Goal: Information Seeking & Learning: Learn about a topic

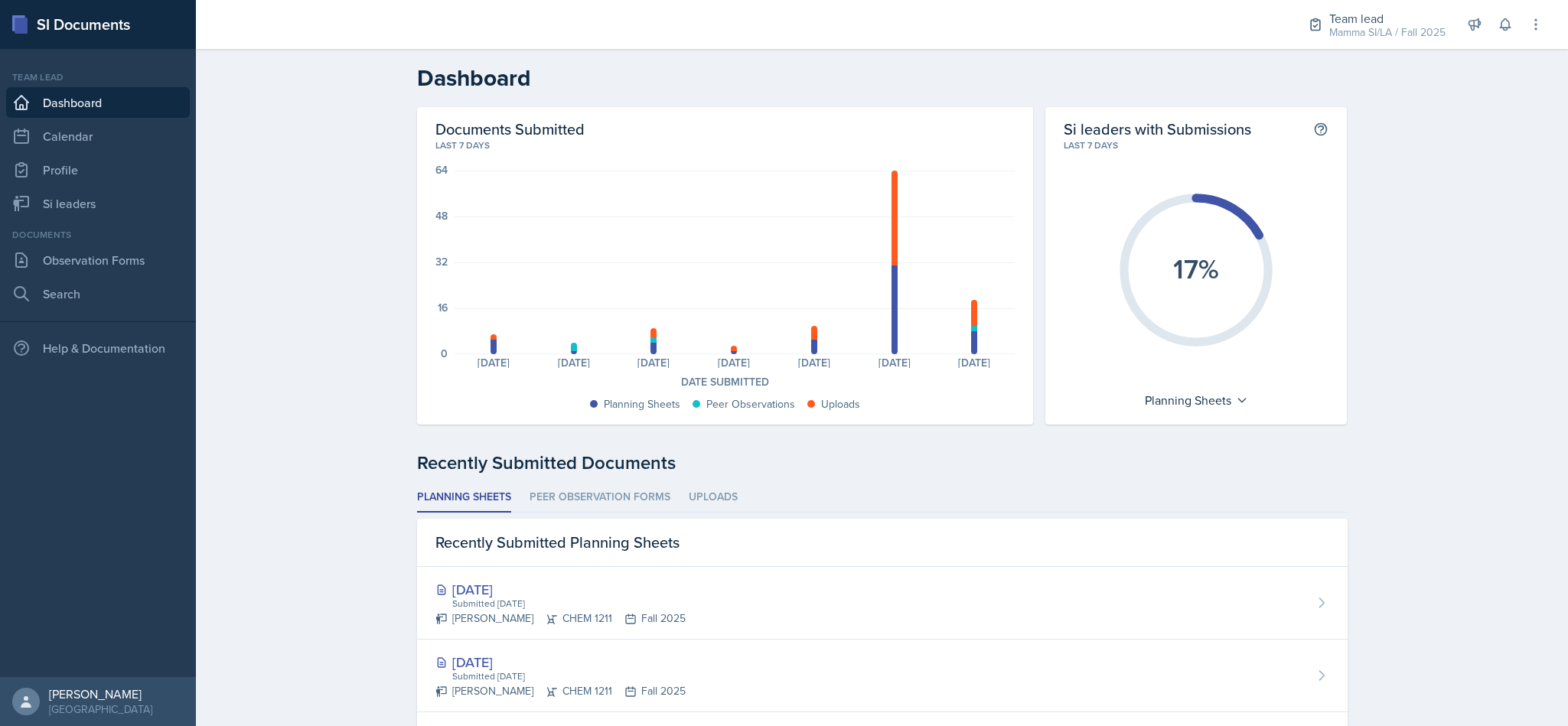
click at [1364, 42] on div "Team lead Mamma SI/LA / Fall 2025" at bounding box center [1377, 25] width 156 height 41
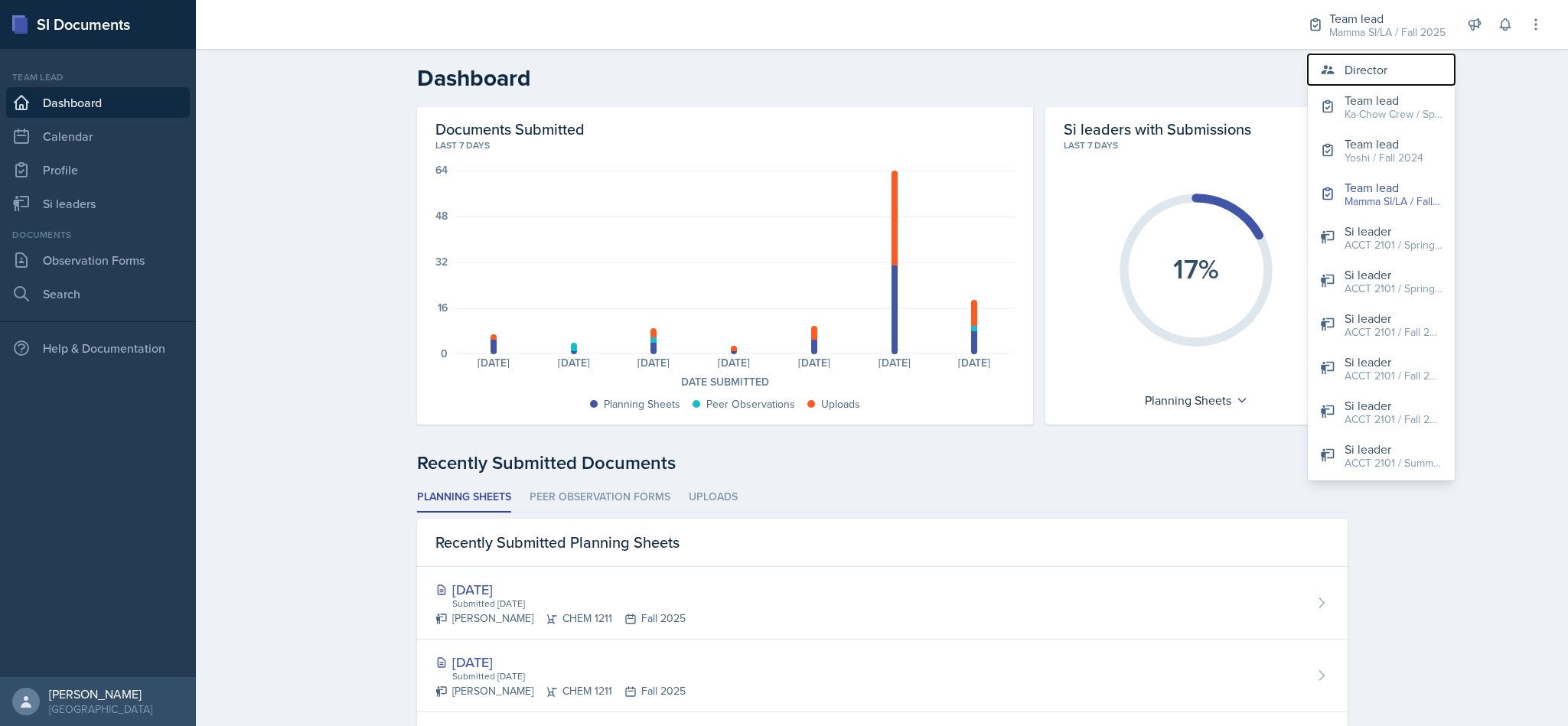
click at [1376, 74] on div "Director" at bounding box center [1365, 70] width 43 height 19
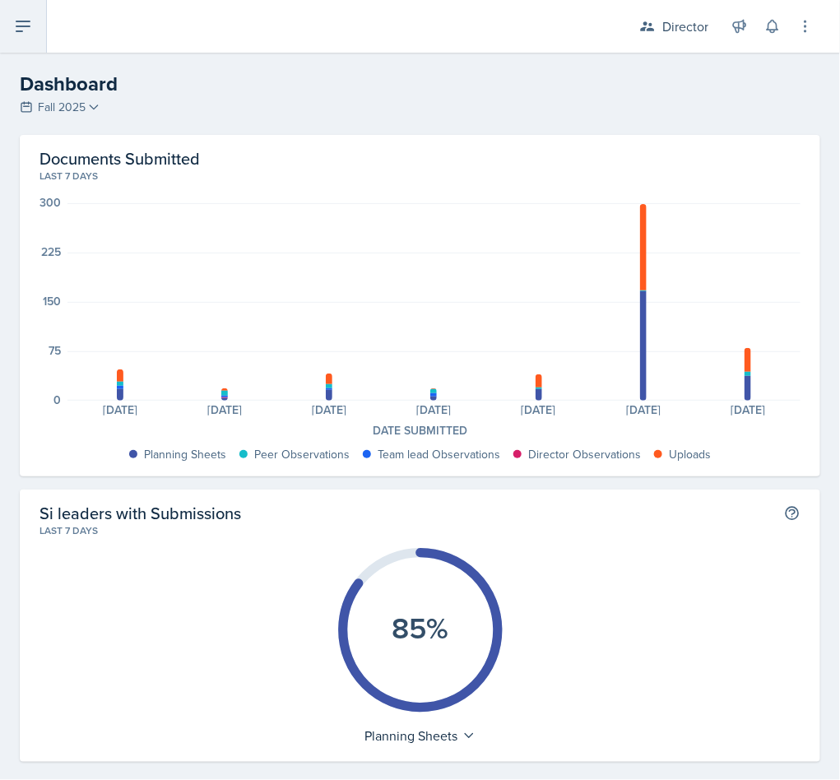
click at [33, 25] on button at bounding box center [23, 26] width 47 height 53
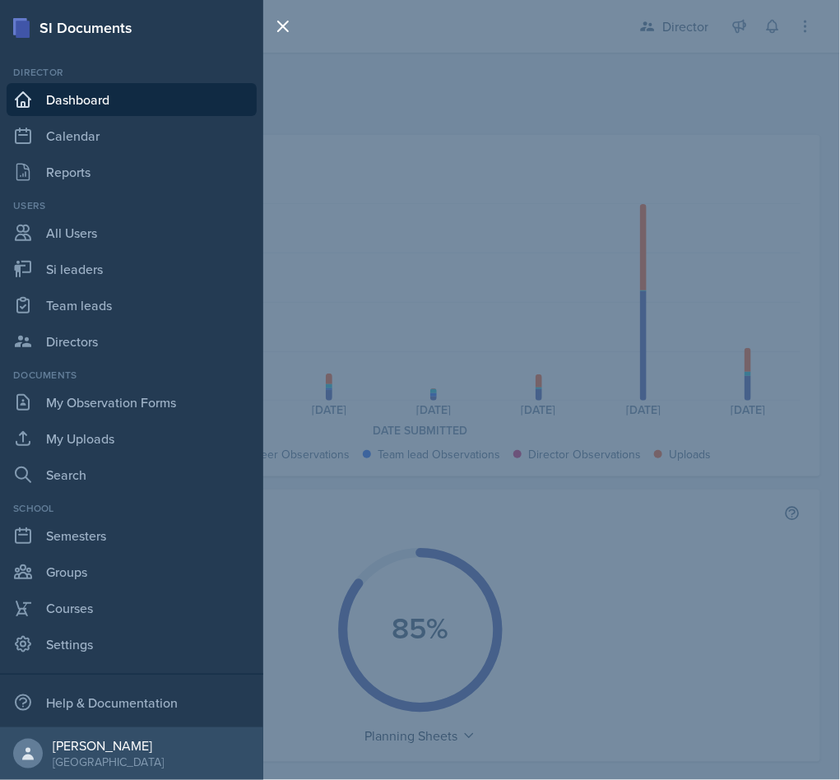
click at [67, 275] on link "Si leaders" at bounding box center [132, 269] width 250 height 33
click at [143, 268] on link "Si leaders" at bounding box center [132, 269] width 250 height 33
select select "2bed604d-1099-4043-b1bc-2365e8740244"
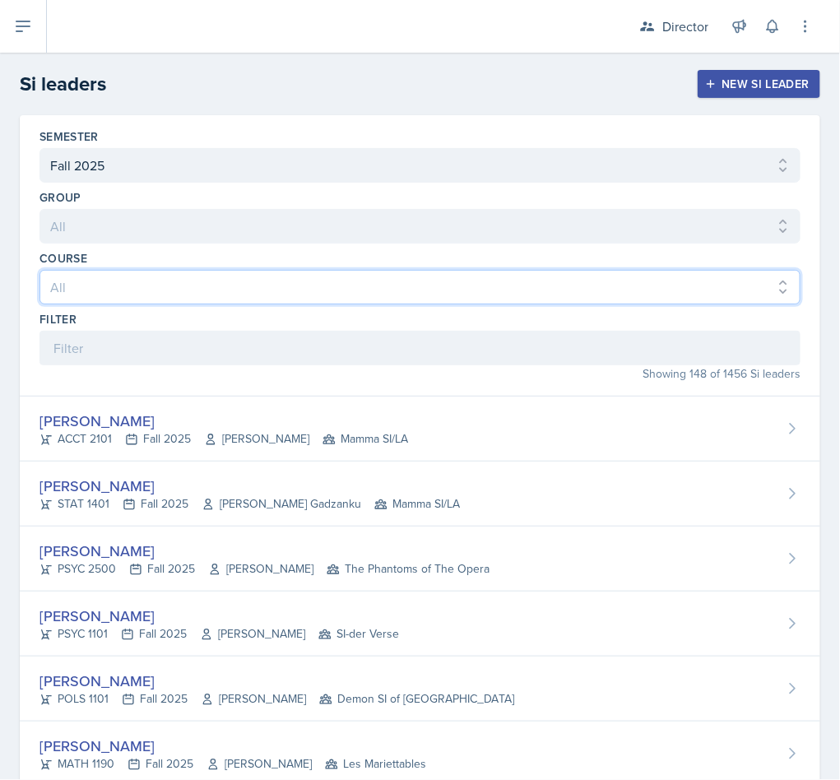
click at [106, 280] on select "All ACCT 2101 ACCT 2102 ACCT 4050 ANTH 1102 ANTH 3301 ARCH 1000 ARCH 1000 ARCH …" at bounding box center [420, 287] width 761 height 35
click at [40, 271] on select "All ACCT 2101 ACCT 2102 ACCT 4050 ANTH 1102 ANTH 3301 ARCH 1000 ARCH 1000 ARCH …" at bounding box center [420, 287] width 761 height 35
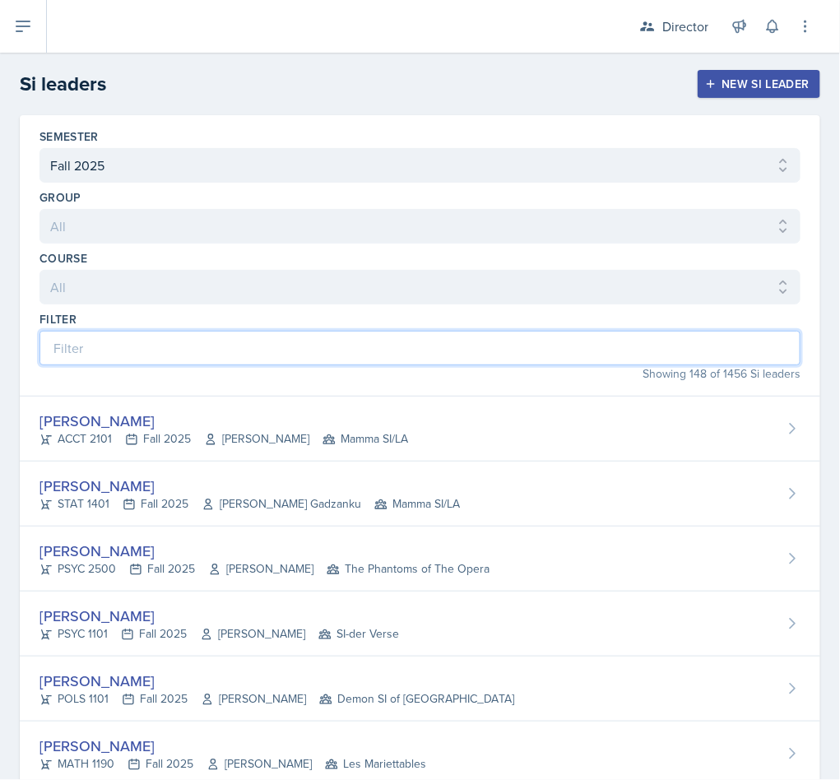
click at [84, 348] on input at bounding box center [420, 348] width 761 height 35
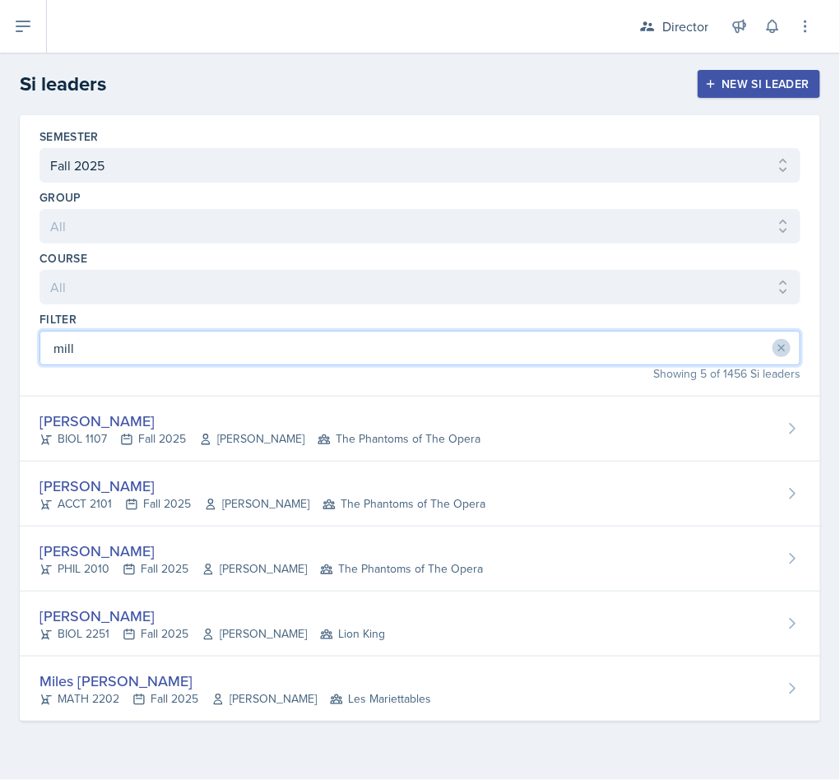
type input "milla"
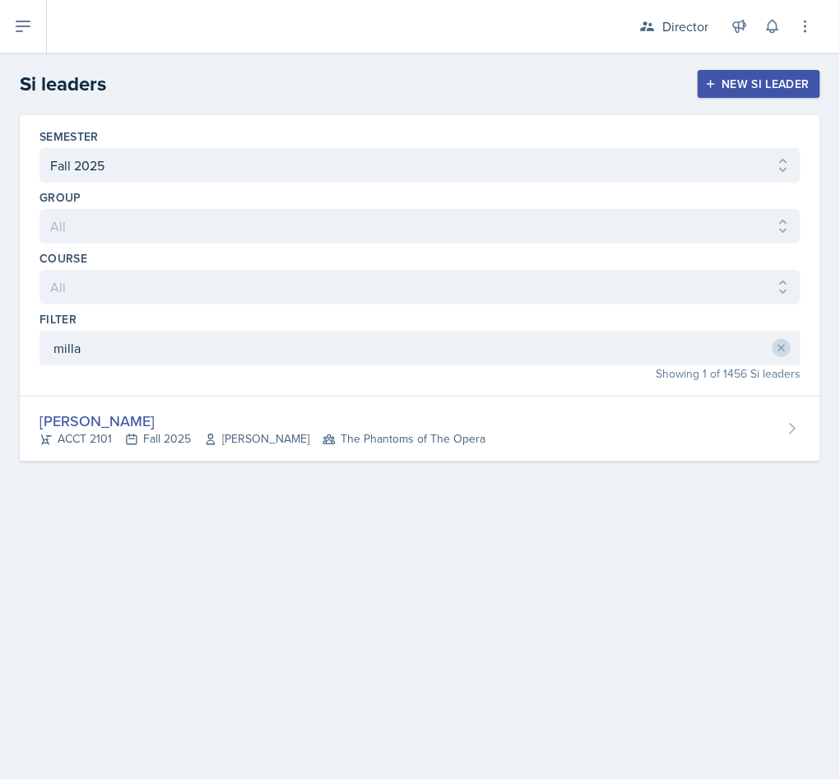
click at [174, 462] on div "[PERSON_NAME] ACCT 2101 Fall 2025 [PERSON_NAME] The Phantoms of The Opera" at bounding box center [420, 429] width 801 height 65
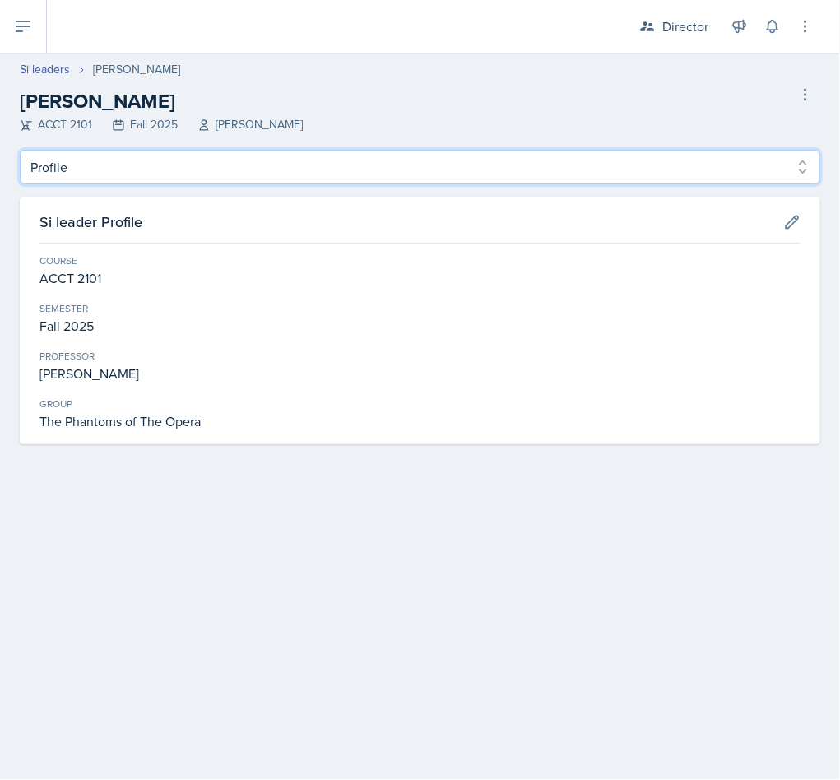
click at [59, 178] on select "Profile Planning Sheets Observation Forms Uploads" at bounding box center [420, 167] width 801 height 35
select select "Planning Sheets"
click at [20, 150] on select "Profile Planning Sheets Observation Forms Uploads" at bounding box center [420, 167] width 801 height 35
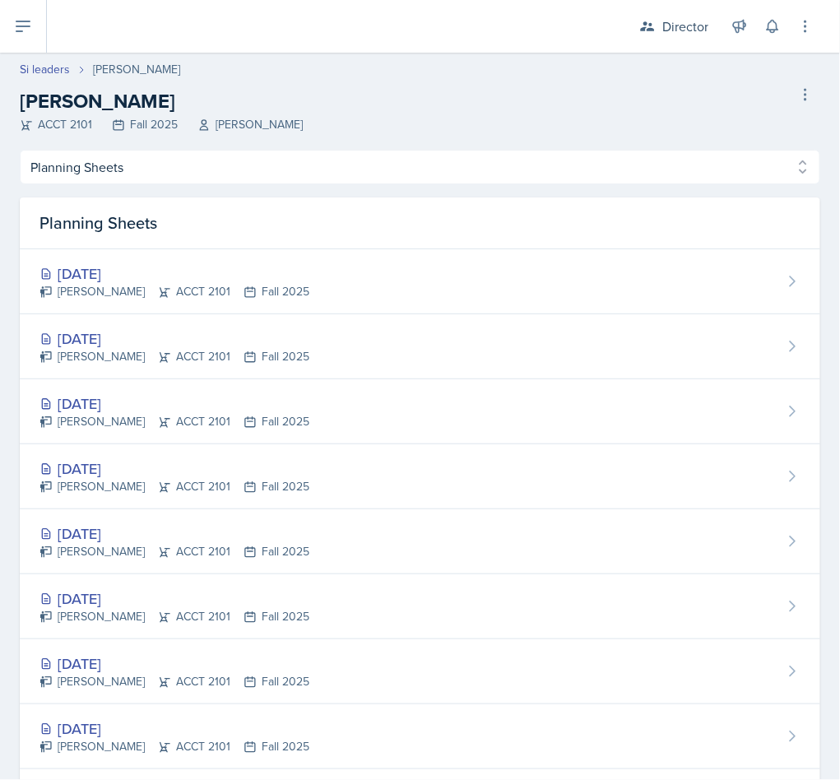
click at [63, 412] on div "[DATE]" at bounding box center [175, 404] width 270 height 22
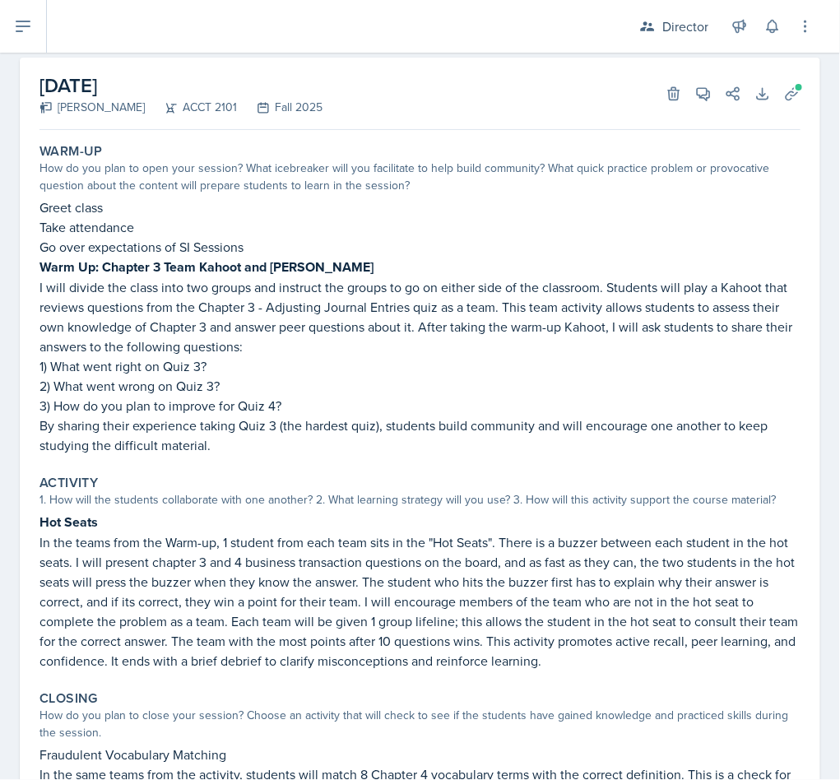
scroll to position [74, 0]
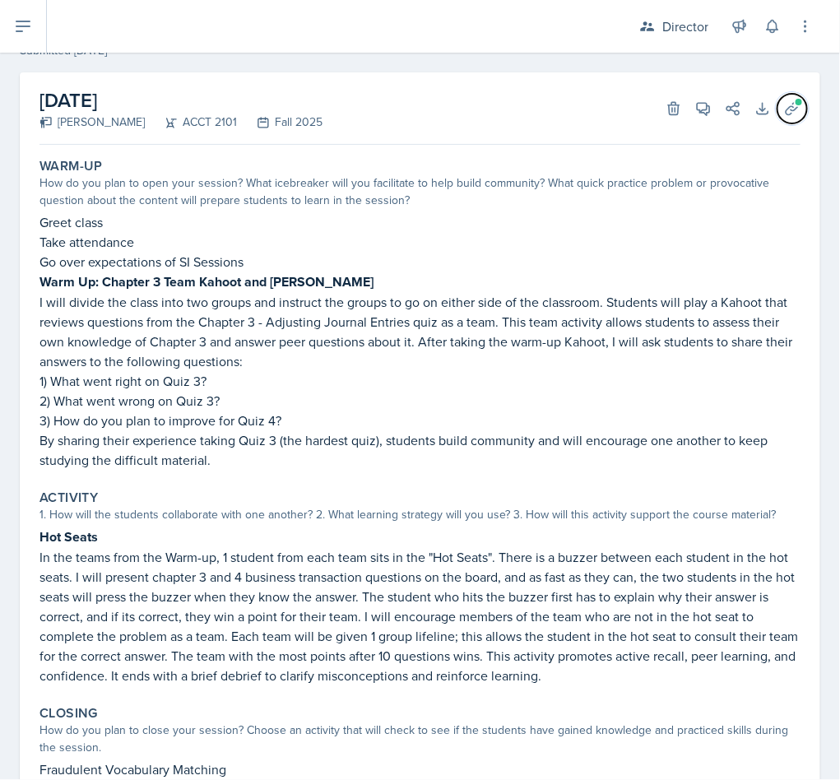
click at [784, 102] on icon at bounding box center [792, 108] width 16 height 16
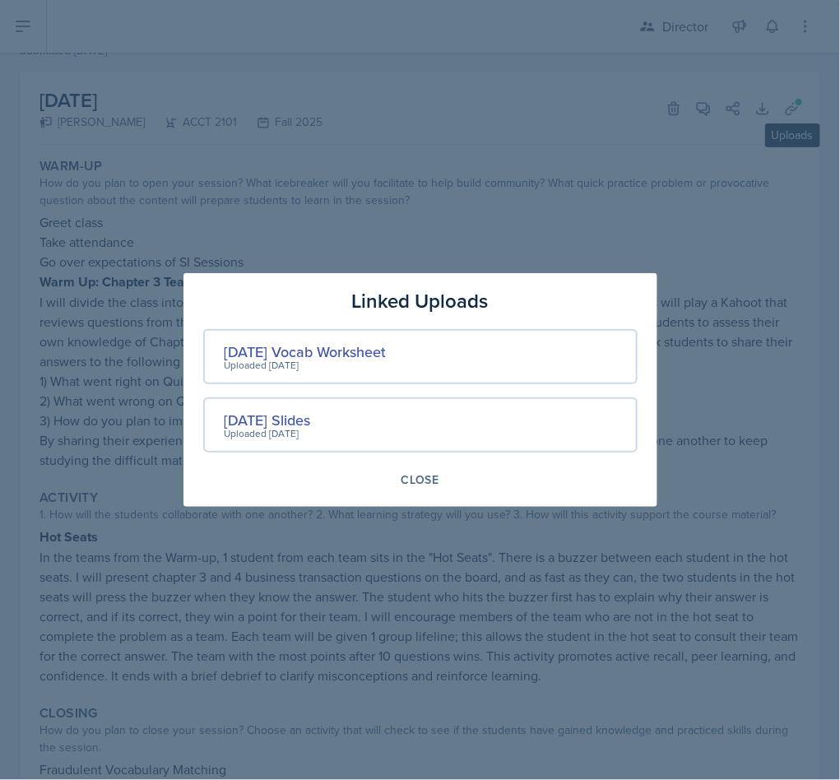
click at [268, 361] on div "Uploaded [DATE]" at bounding box center [306, 365] width 162 height 15
click at [238, 361] on div "Uploaded [DATE]" at bounding box center [306, 365] width 162 height 15
click at [267, 354] on div "[DATE] Vocab Worksheet" at bounding box center [306, 352] width 162 height 22
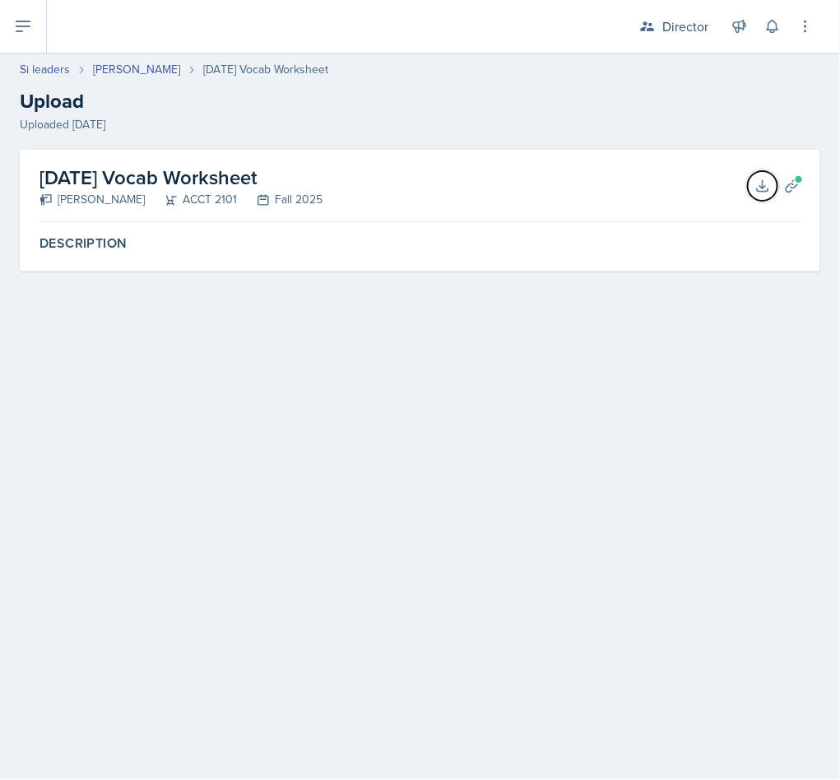
click at [763, 186] on icon at bounding box center [762, 185] width 11 height 11
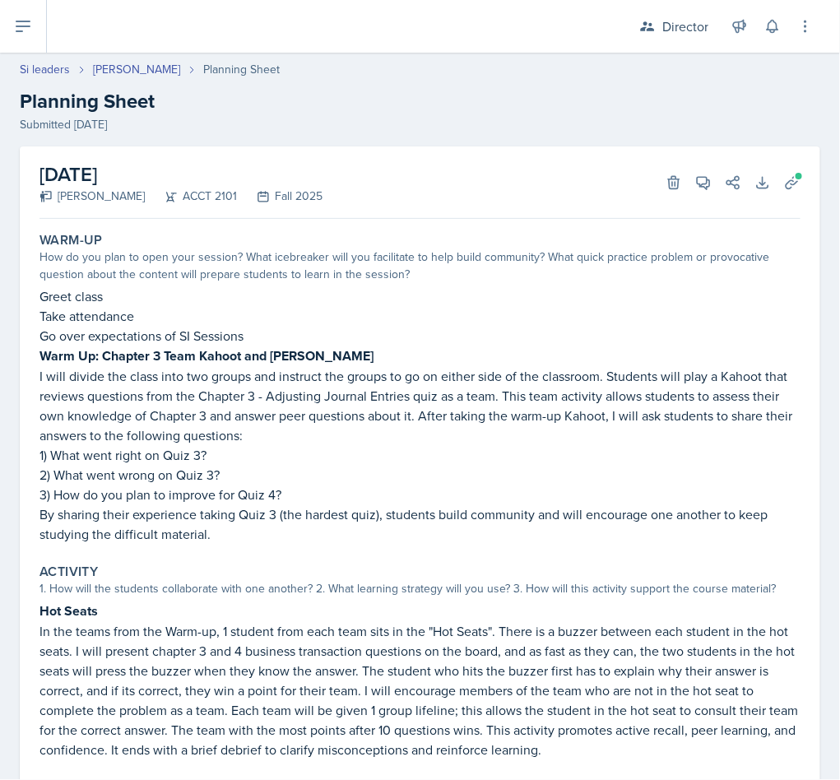
select select "Planning Sheets"
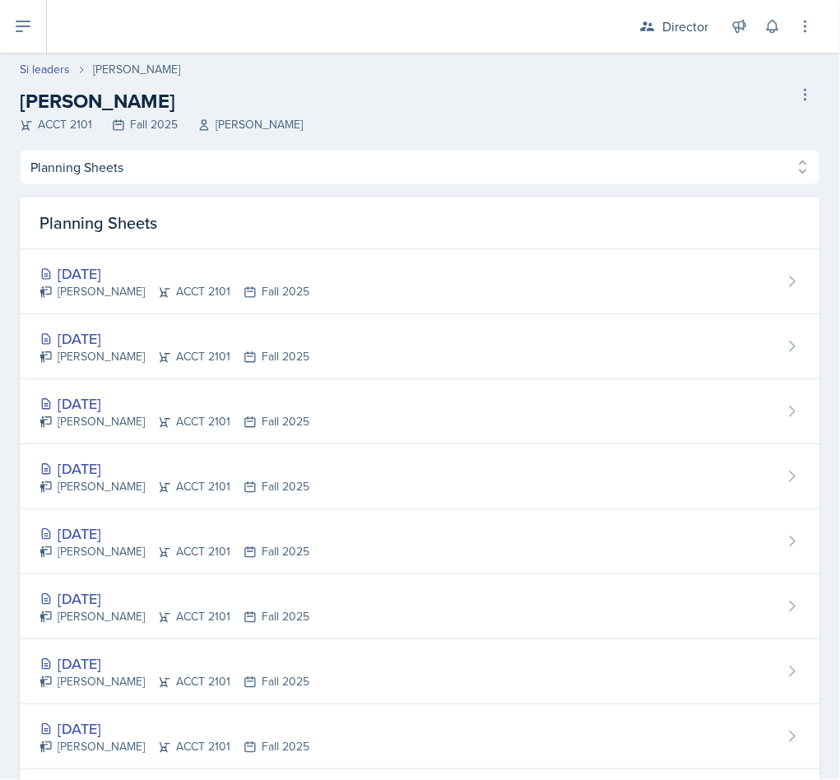
click at [86, 368] on div "[DATE] [PERSON_NAME] ACCT 2101 Fall 2025" at bounding box center [420, 346] width 801 height 65
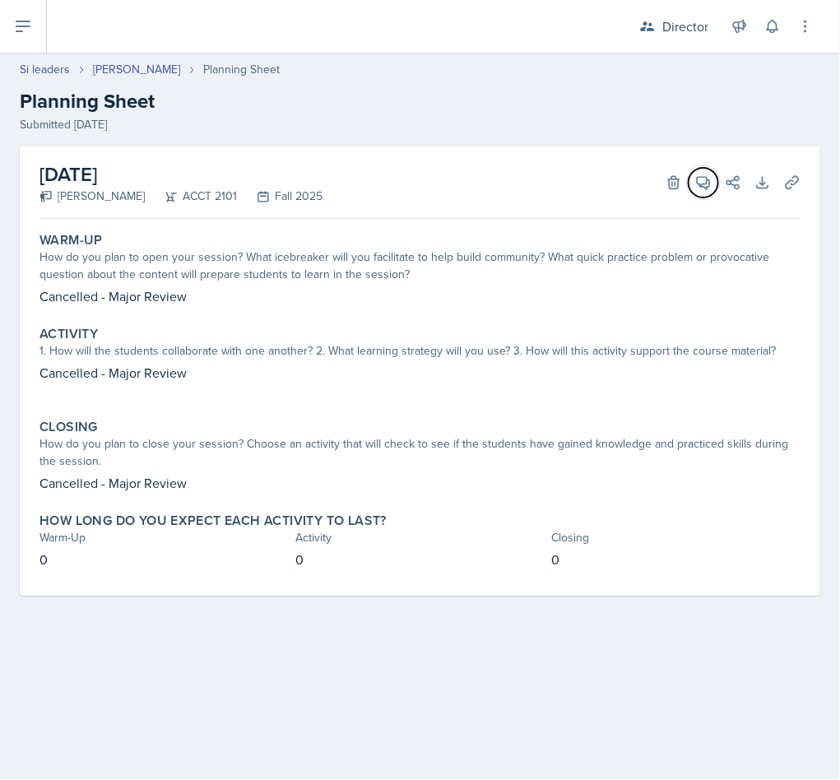
click at [697, 186] on icon at bounding box center [704, 183] width 16 height 16
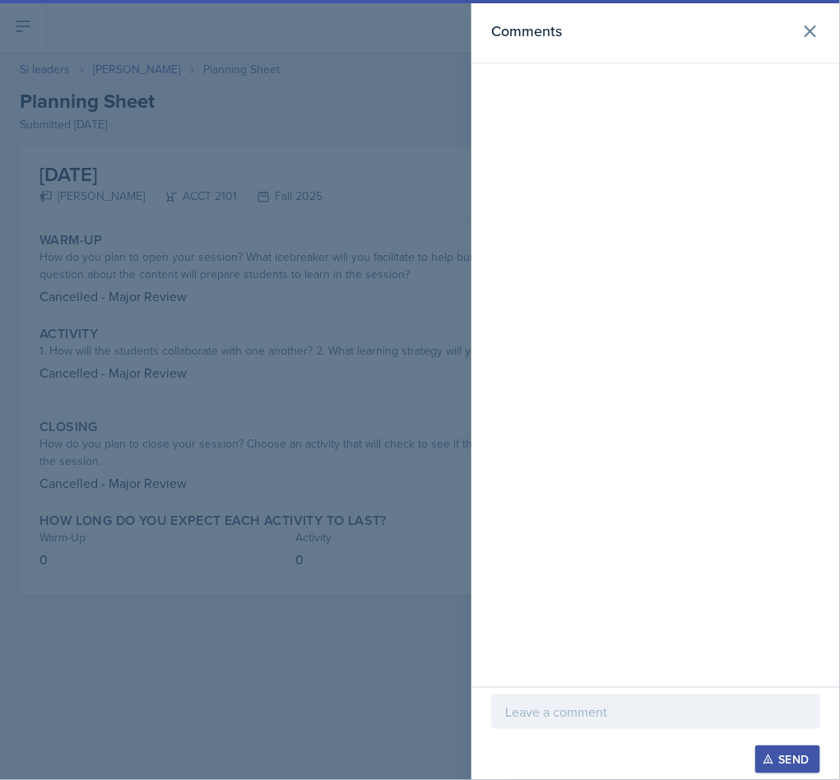
click at [580, 717] on p at bounding box center [655, 712] width 301 height 20
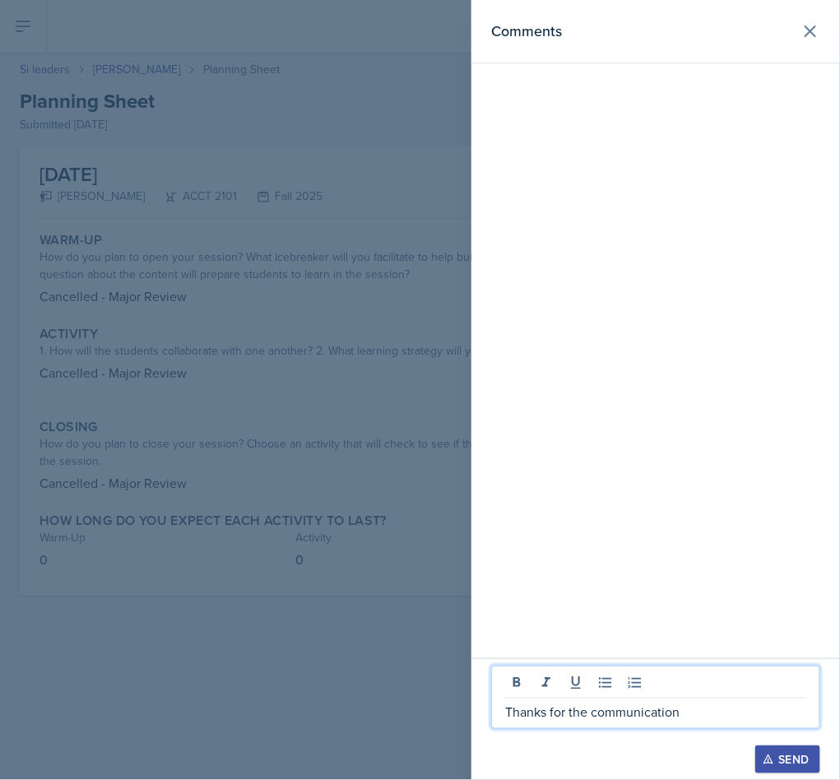
click at [764, 738] on icon "button" at bounding box center [769, 760] width 12 height 12
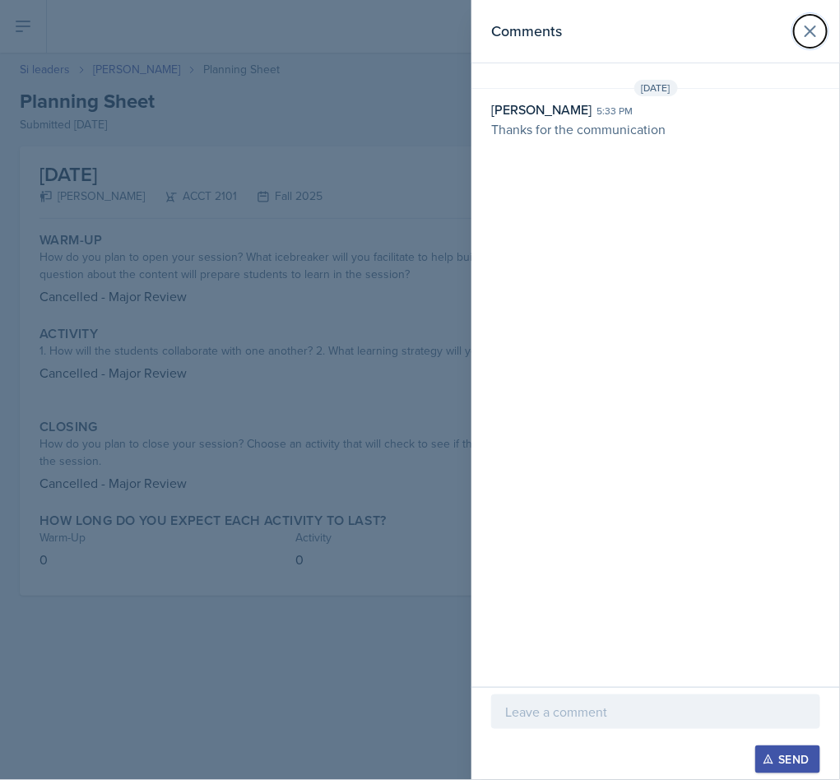
click at [821, 26] on button at bounding box center [810, 31] width 33 height 33
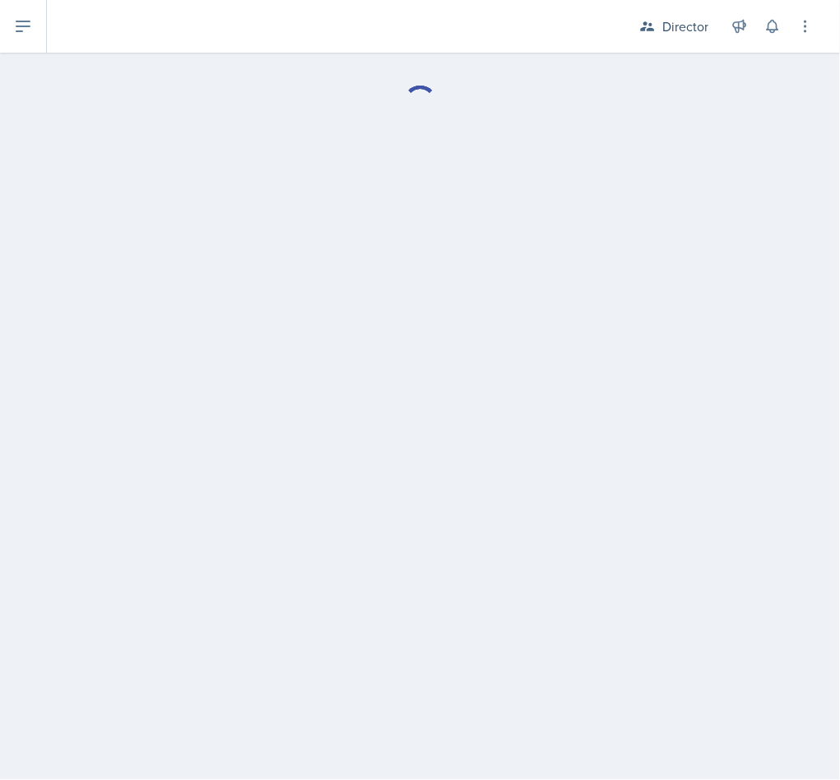
select select "Planning Sheets"
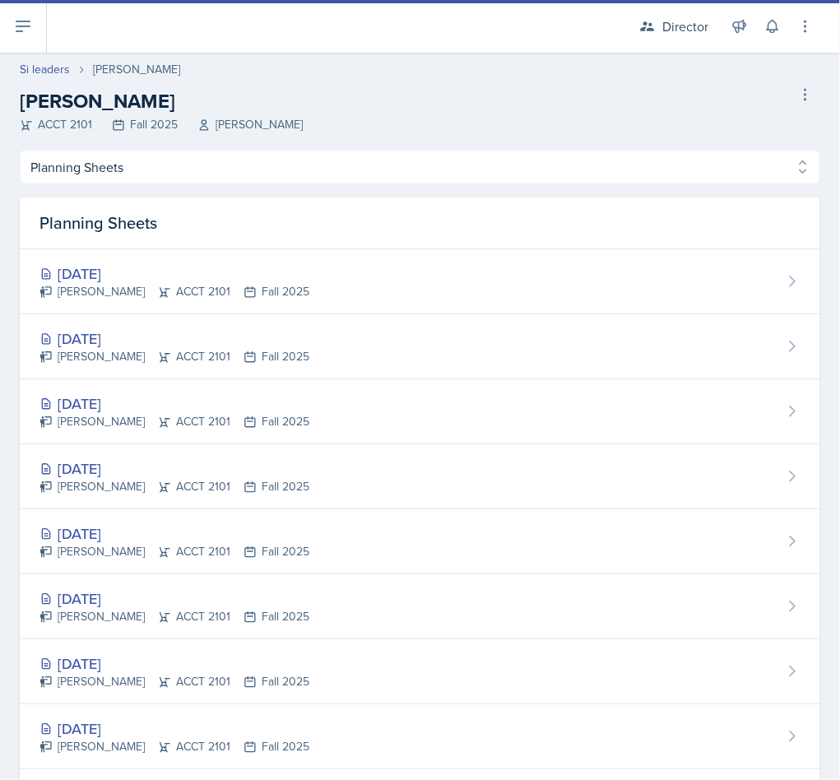
click at [585, 280] on div "[DATE] [PERSON_NAME] ACCT 2101 Fall 2025" at bounding box center [420, 281] width 801 height 65
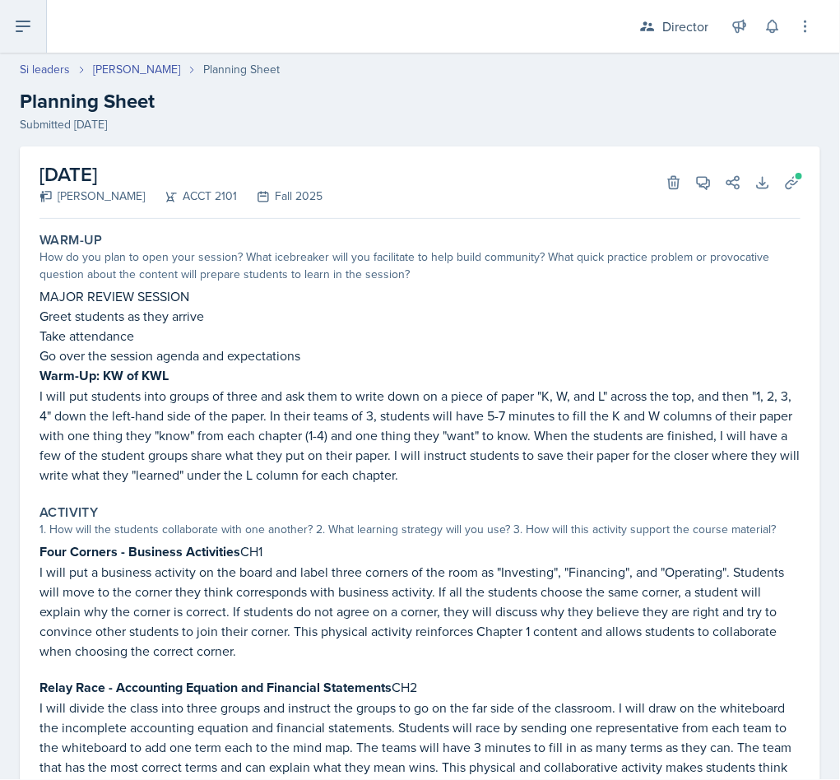
click at [26, 40] on button at bounding box center [23, 26] width 47 height 53
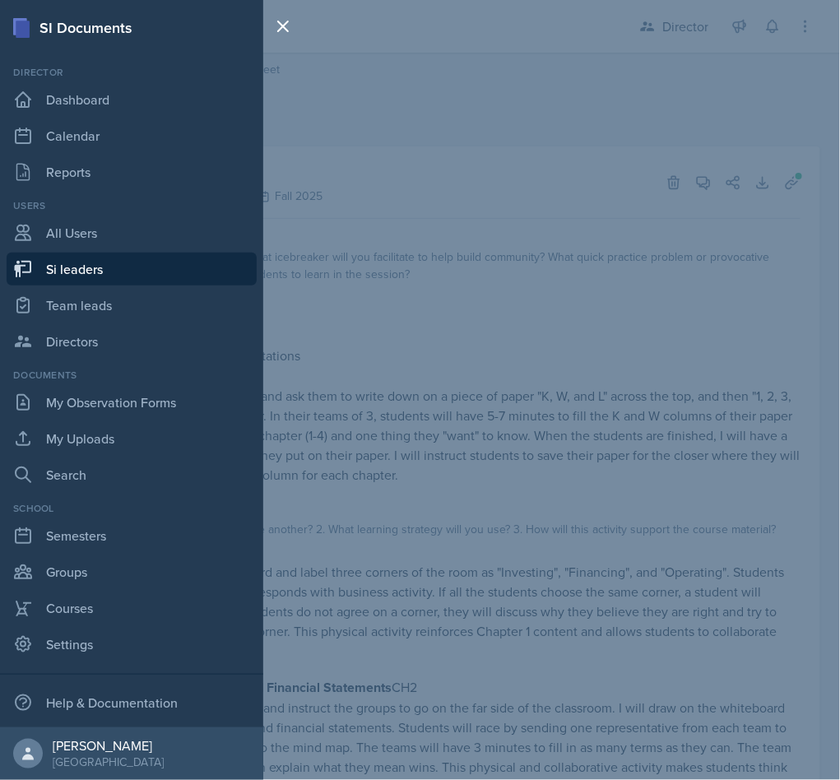
click at [65, 275] on link "Si leaders" at bounding box center [132, 269] width 250 height 33
select select "2bed604d-1099-4043-b1bc-2365e8740244"
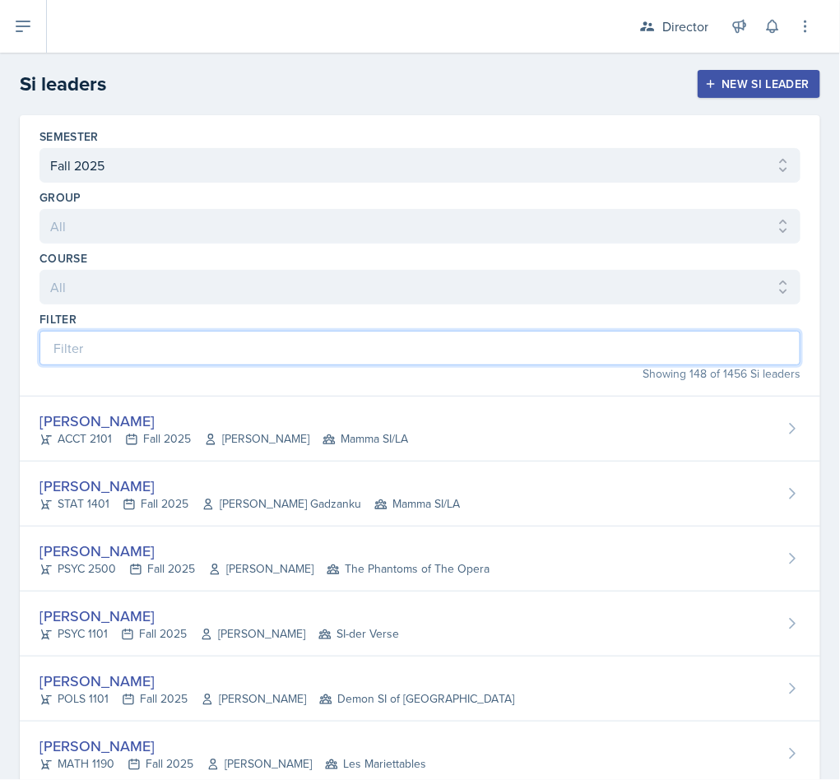
click at [85, 356] on input at bounding box center [420, 348] width 761 height 35
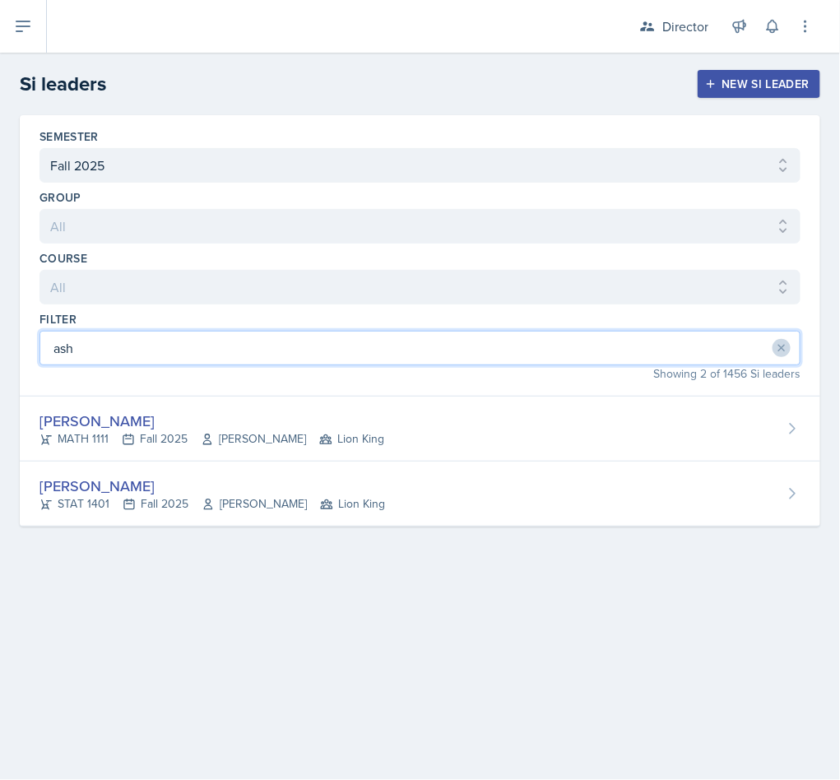
type input "asha"
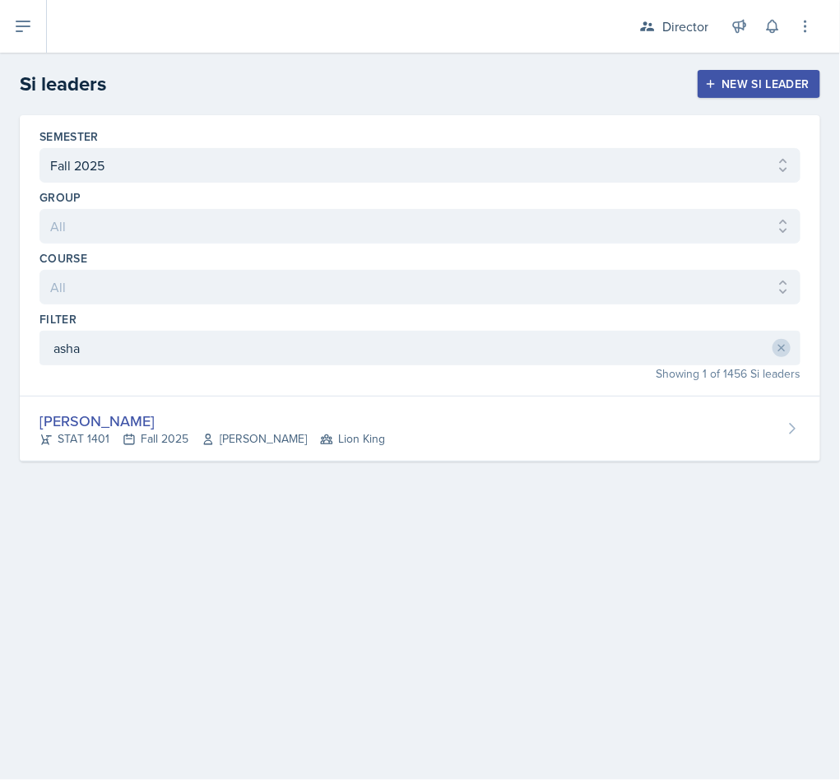
click at [100, 445] on div "STAT 1401 Fall 2025 [PERSON_NAME] Lion King" at bounding box center [213, 439] width 346 height 17
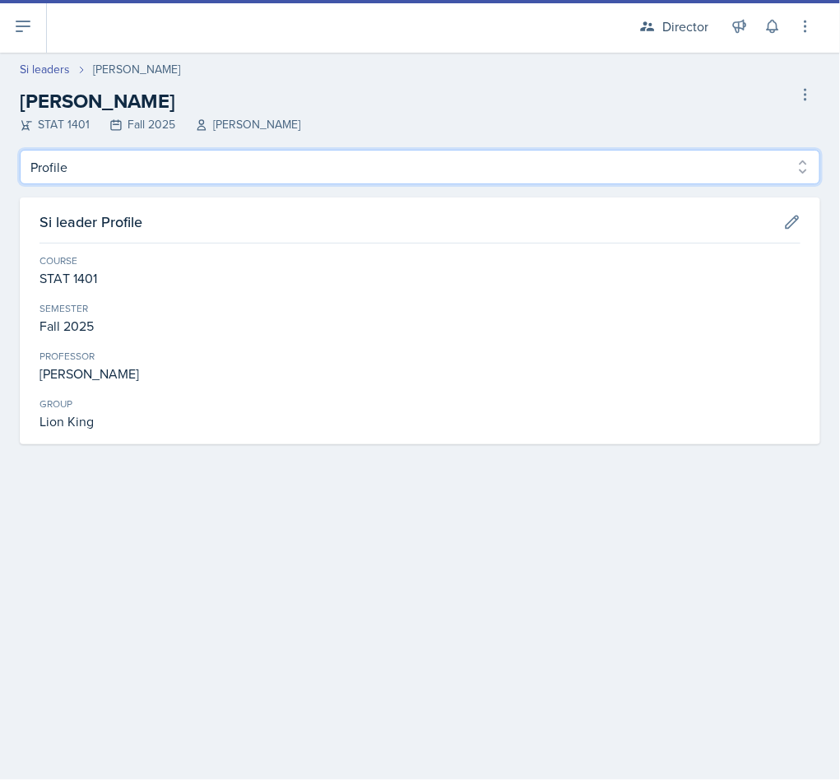
click at [67, 176] on select "Profile Planning Sheets Observation Forms Uploads" at bounding box center [420, 167] width 801 height 35
select select "Planning Sheets"
click at [20, 150] on select "Profile Planning Sheets Observation Forms Uploads" at bounding box center [420, 167] width 801 height 35
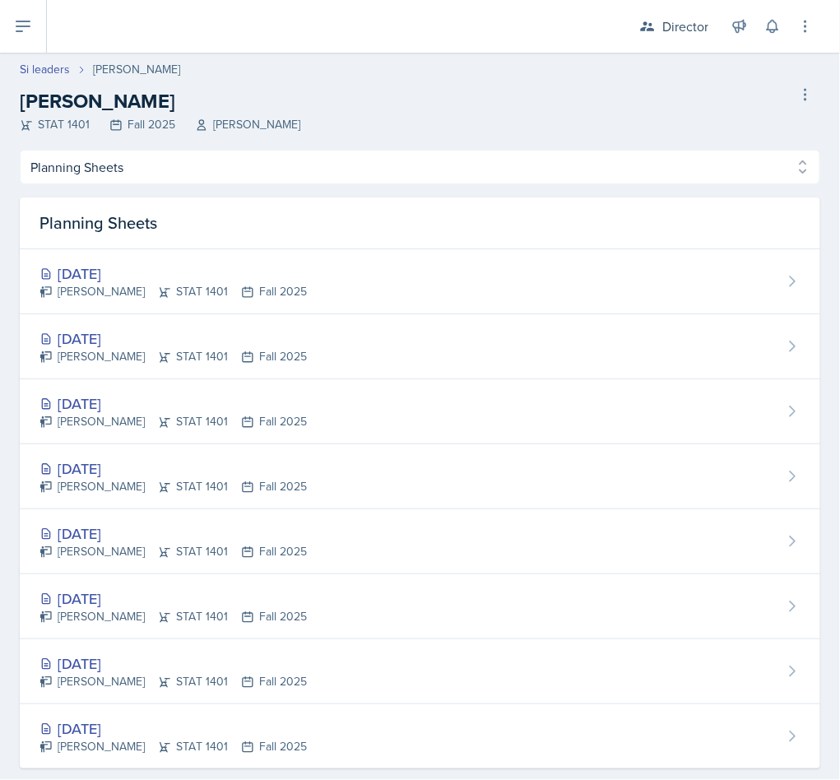
click at [48, 338] on icon at bounding box center [46, 339] width 13 height 13
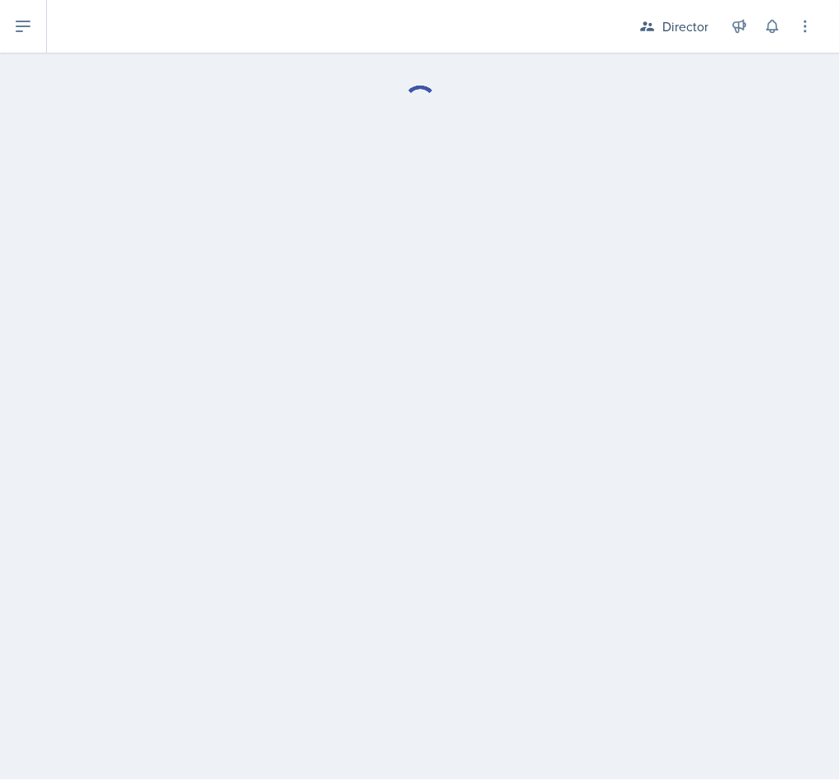
select select "Planning Sheets"
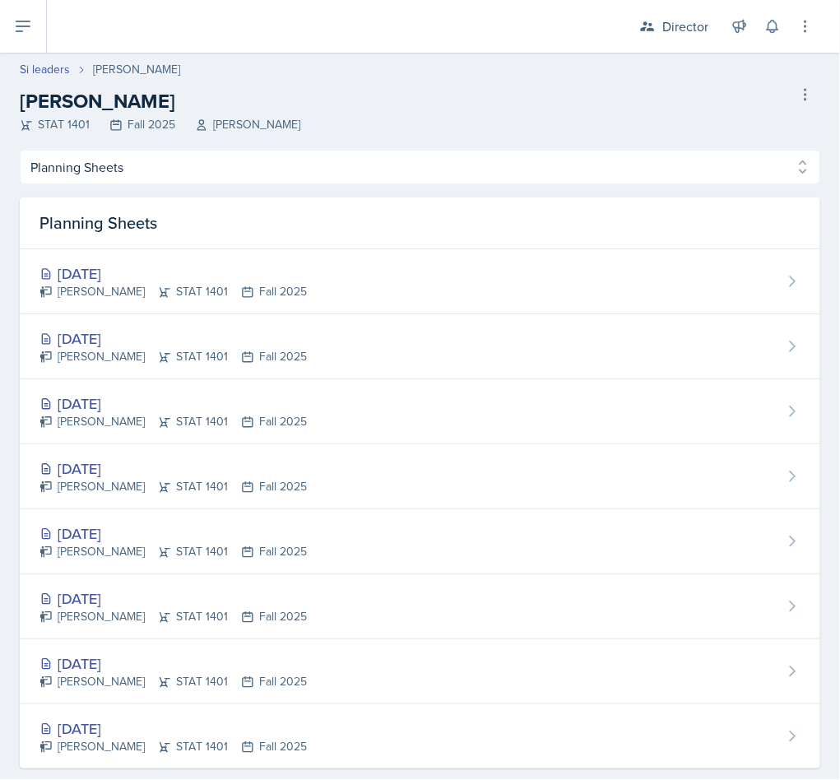
click at [482, 277] on div "[DATE] [PERSON_NAME] STAT 1401 Fall 2025" at bounding box center [420, 281] width 801 height 65
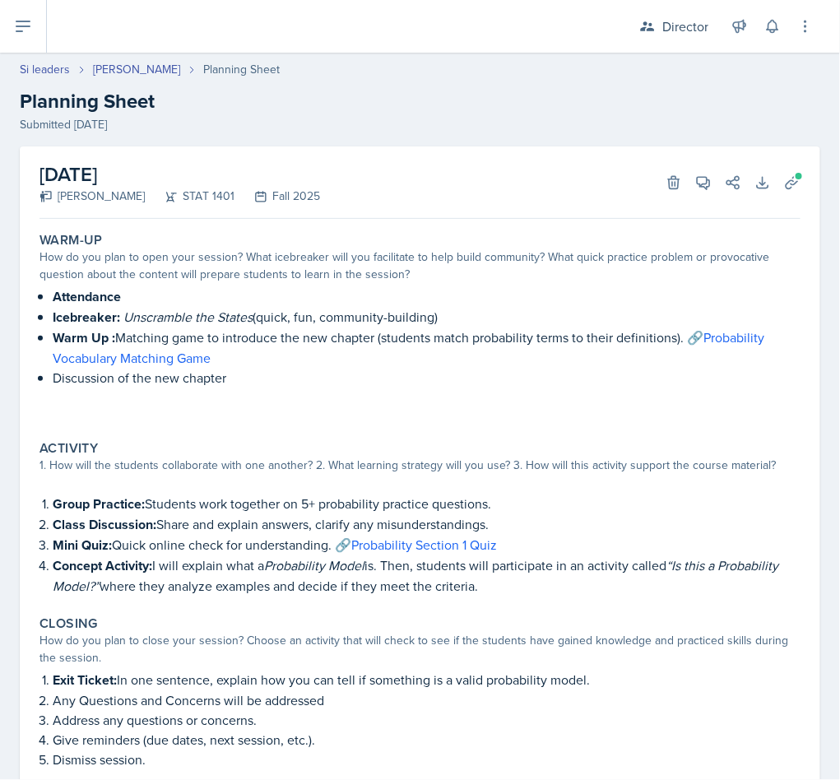
click at [43, 65] on link "Si leaders" at bounding box center [45, 69] width 50 height 17
select select "2bed604d-1099-4043-b1bc-2365e8740244"
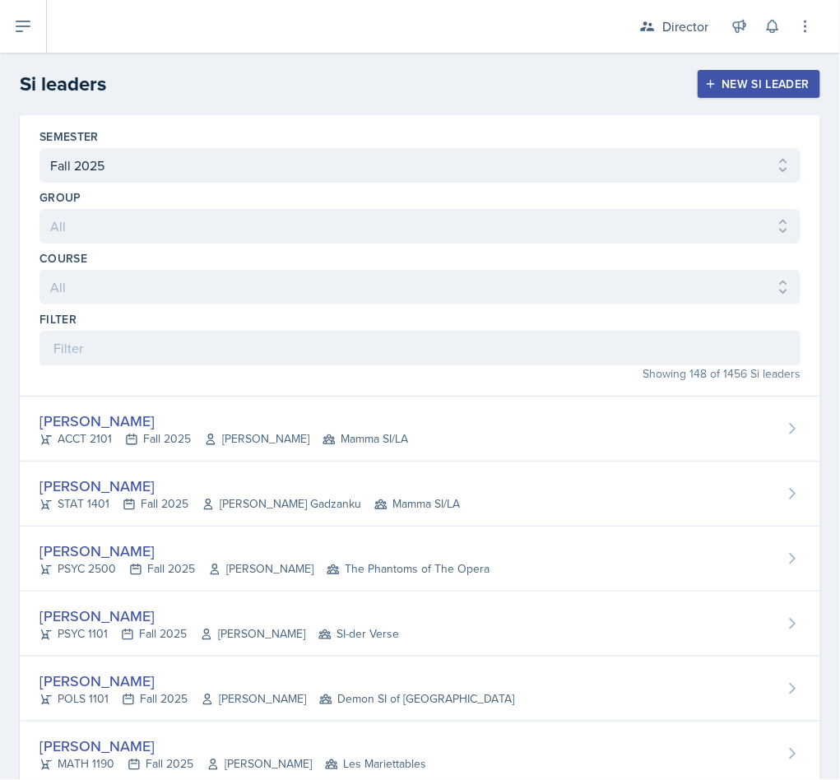
click at [33, 81] on h2 "Si leaders" at bounding box center [63, 84] width 86 height 30
click at [52, 67] on header "Si leaders New Si leader" at bounding box center [420, 84] width 840 height 63
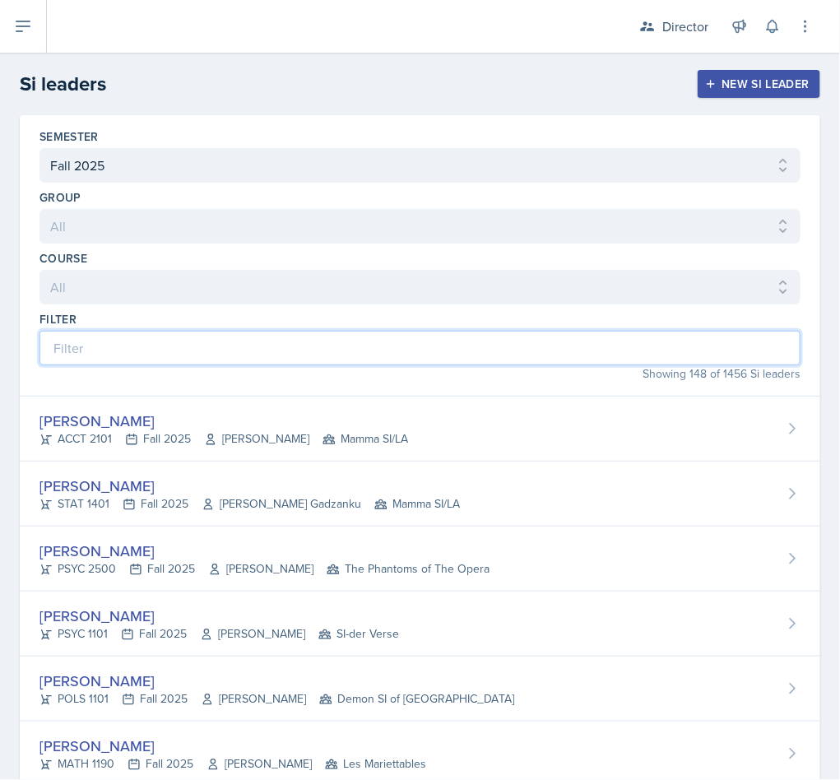
click at [259, 348] on input at bounding box center [420, 348] width 761 height 35
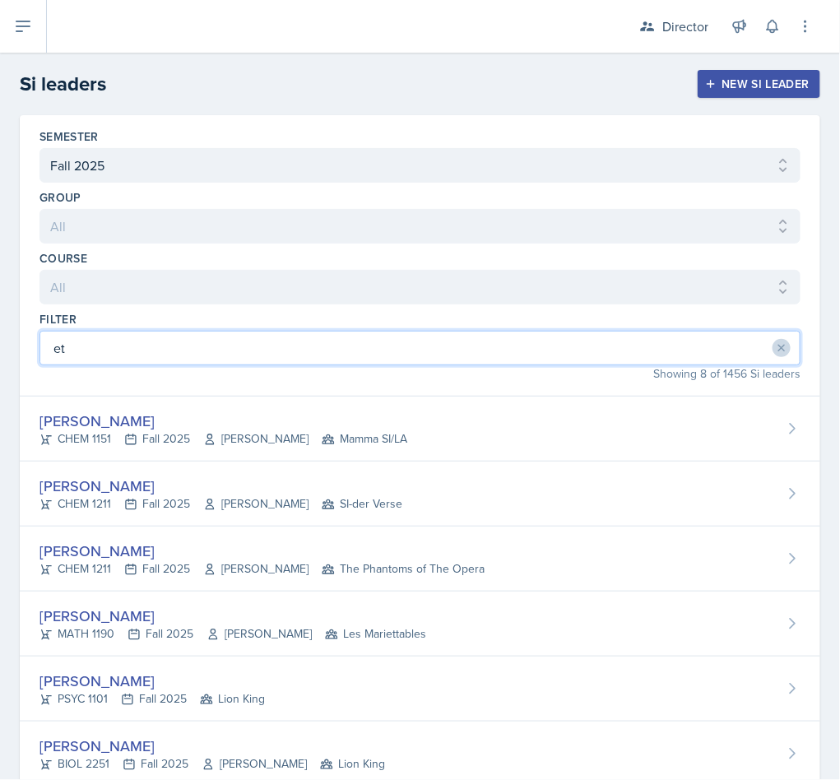
type input "eth"
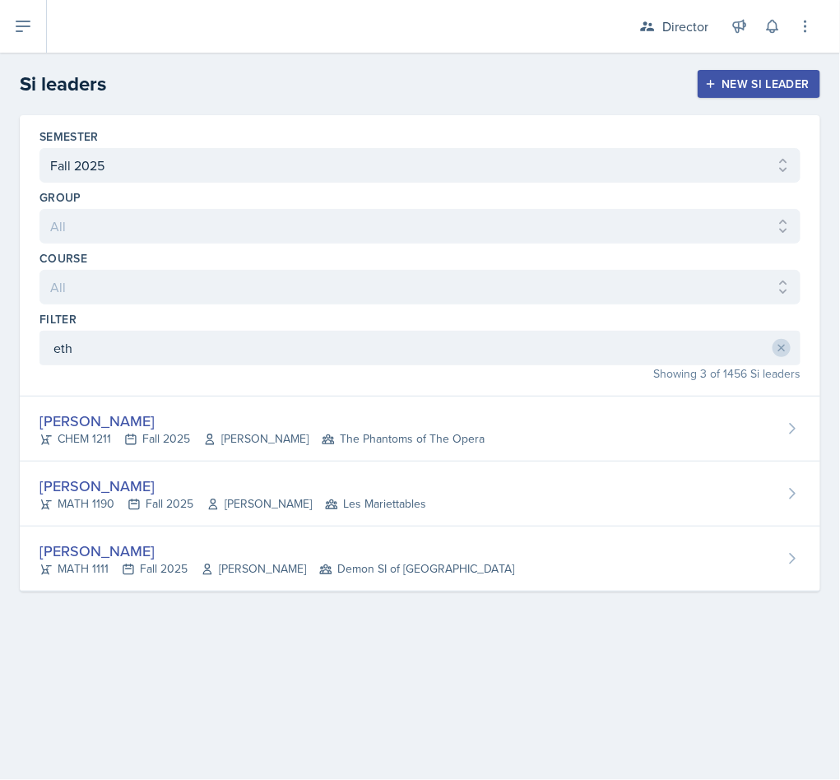
click at [67, 502] on div "MATH 1190 Fall 2025 [PERSON_NAME] Les Mariettables" at bounding box center [233, 504] width 387 height 17
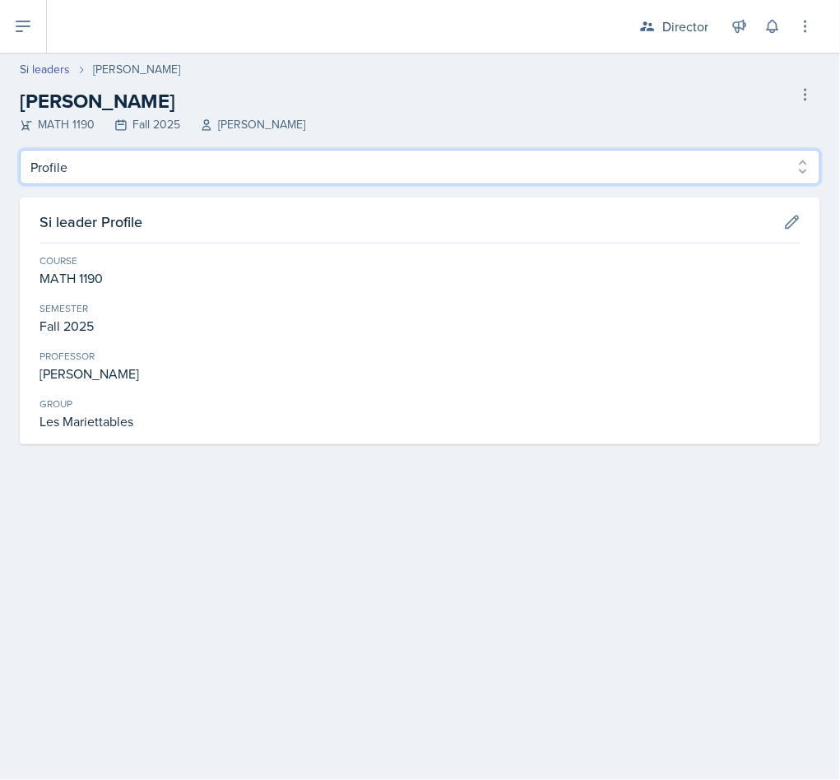
click at [64, 169] on select "Profile Planning Sheets Observation Forms Uploads" at bounding box center [420, 167] width 801 height 35
select select "Planning Sheets"
click at [20, 150] on select "Profile Planning Sheets Observation Forms Uploads" at bounding box center [420, 167] width 801 height 35
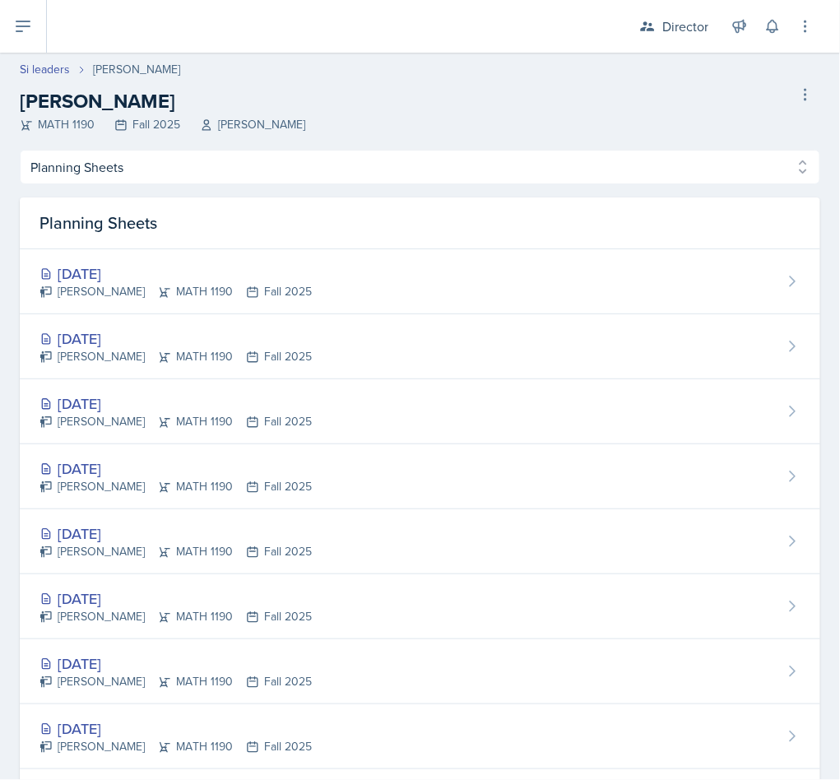
click at [67, 279] on div "[DATE]" at bounding box center [176, 274] width 272 height 22
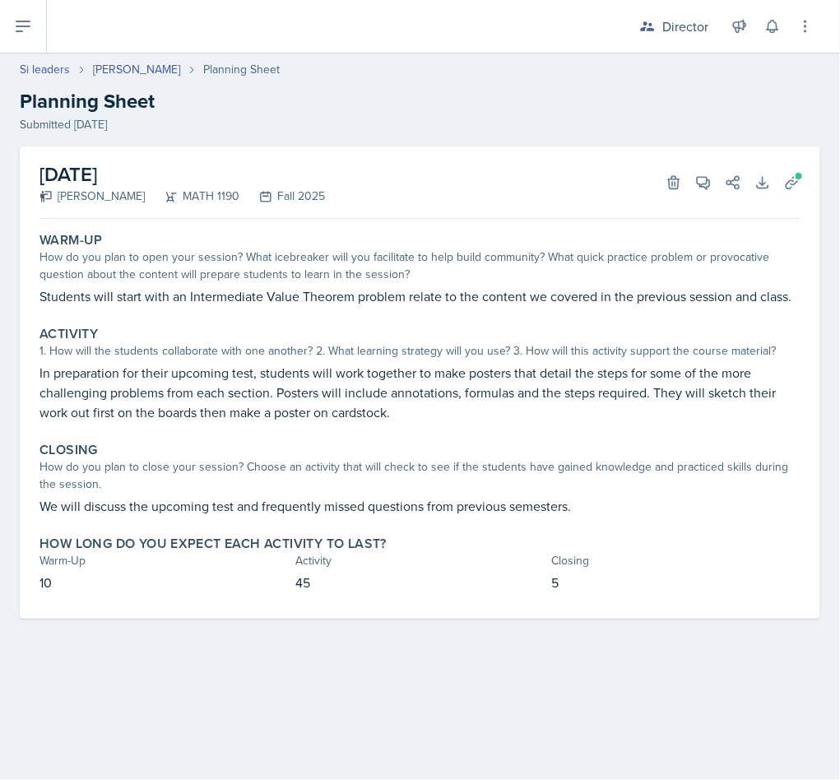
click at [794, 228] on div "Warm-Up How do you plan to open your session? What icebreaker will you facilita…" at bounding box center [420, 269] width 775 height 87
click at [793, 184] on icon at bounding box center [792, 182] width 12 height 12
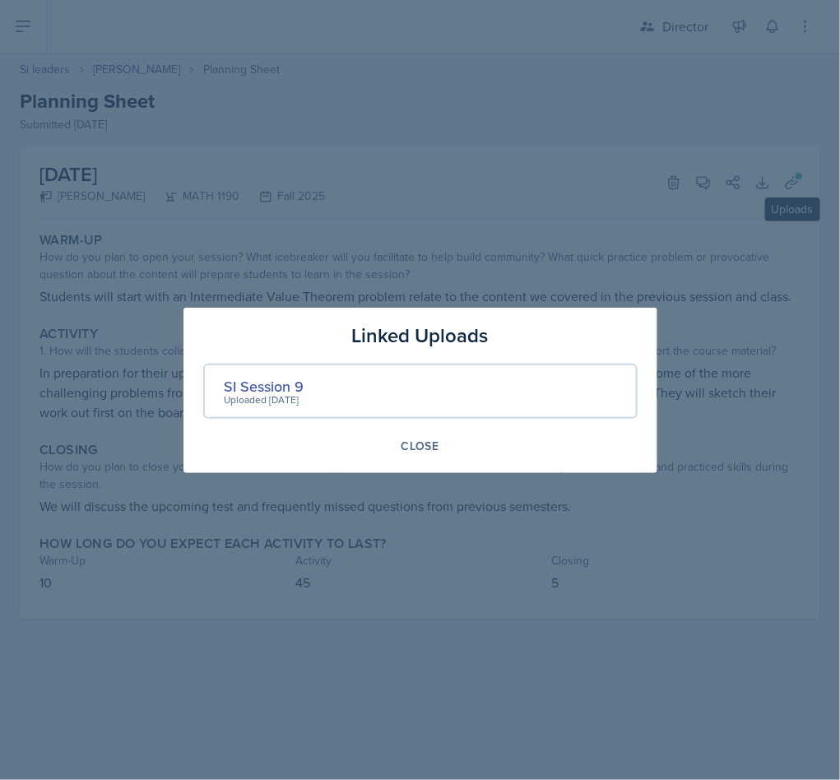
click at [287, 381] on div "SI Session 9" at bounding box center [265, 386] width 80 height 22
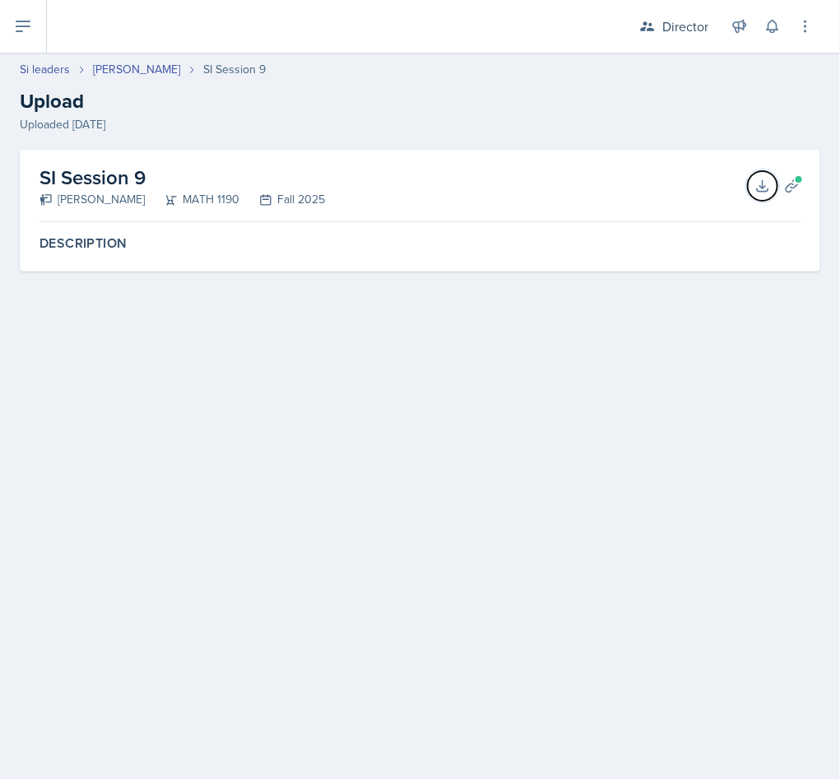
click at [749, 189] on button "Download" at bounding box center [763, 186] width 30 height 30
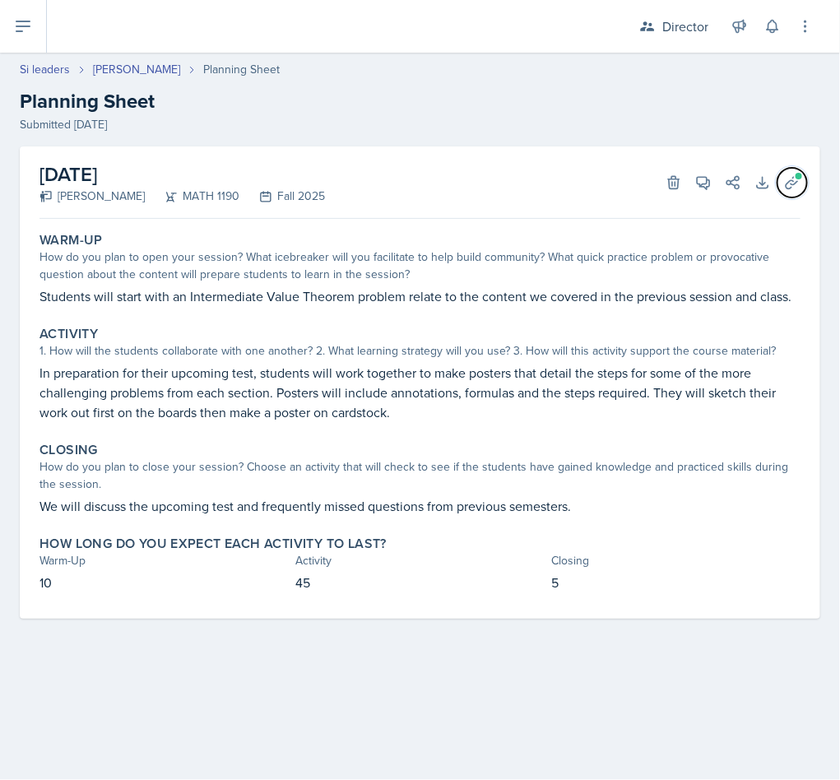
click at [803, 174] on span at bounding box center [799, 176] width 10 height 10
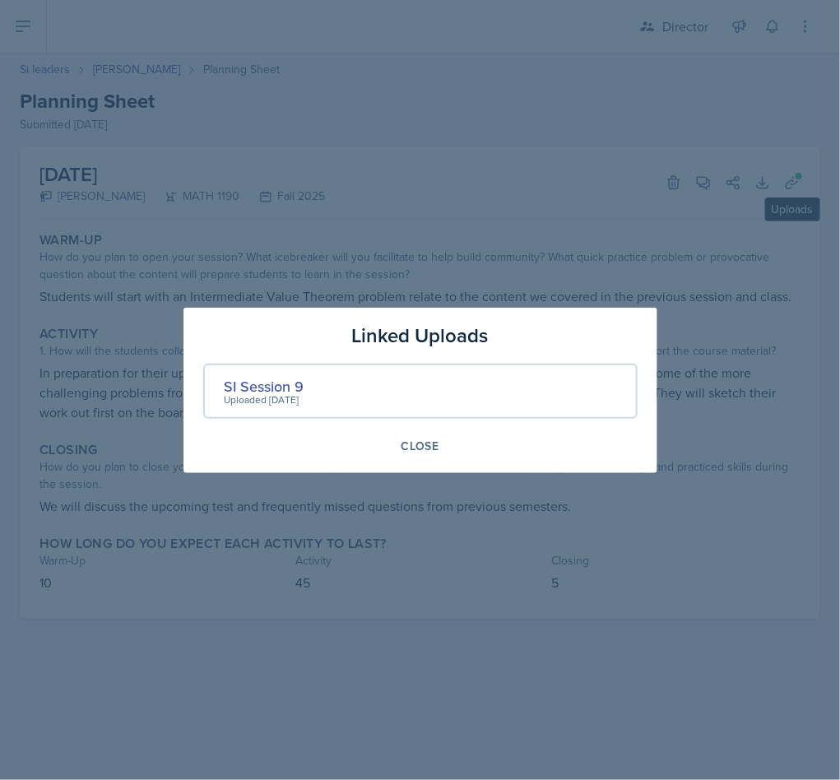
click at [737, 506] on div at bounding box center [420, 390] width 840 height 780
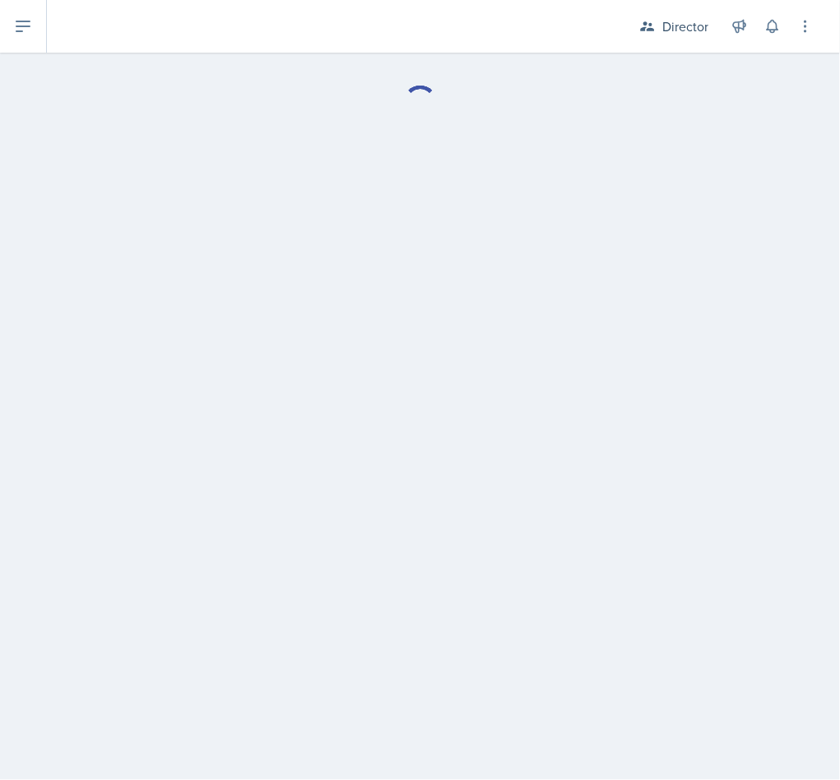
select select "Planning Sheets"
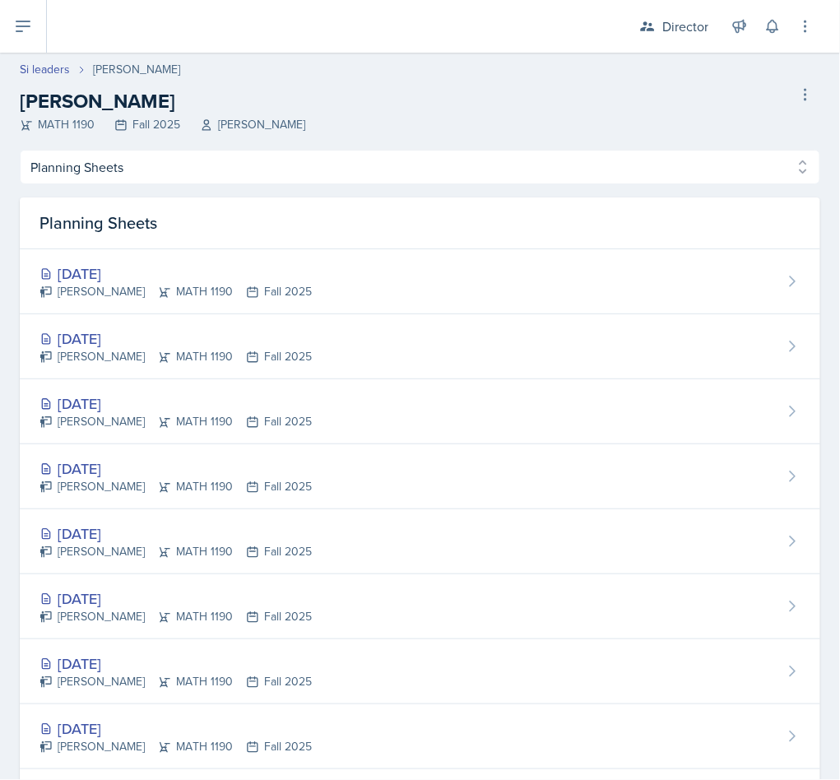
click at [136, 72] on div "[PERSON_NAME]" at bounding box center [136, 69] width 87 height 17
click at [44, 74] on link "Si leaders" at bounding box center [45, 69] width 50 height 17
select select "2bed604d-1099-4043-b1bc-2365e8740244"
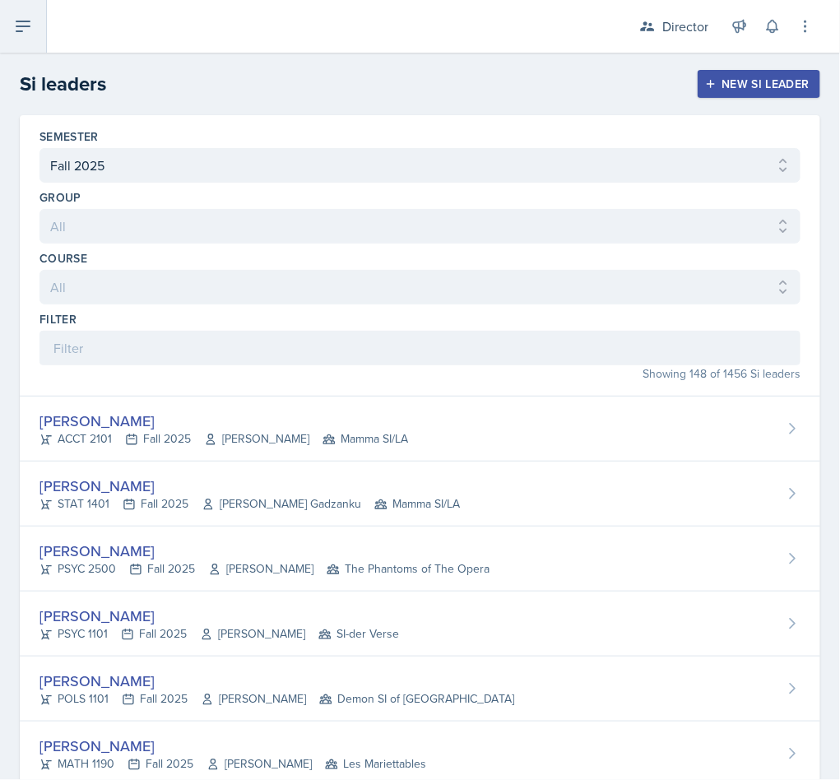
click at [22, 21] on icon at bounding box center [22, 26] width 13 height 10
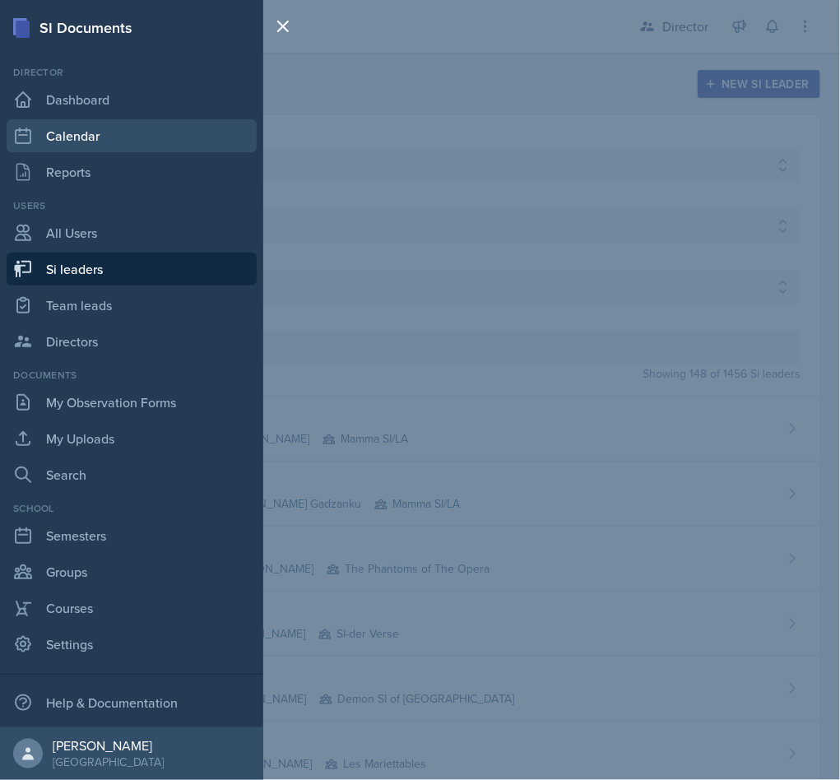
click at [109, 139] on link "Calendar" at bounding box center [132, 135] width 250 height 33
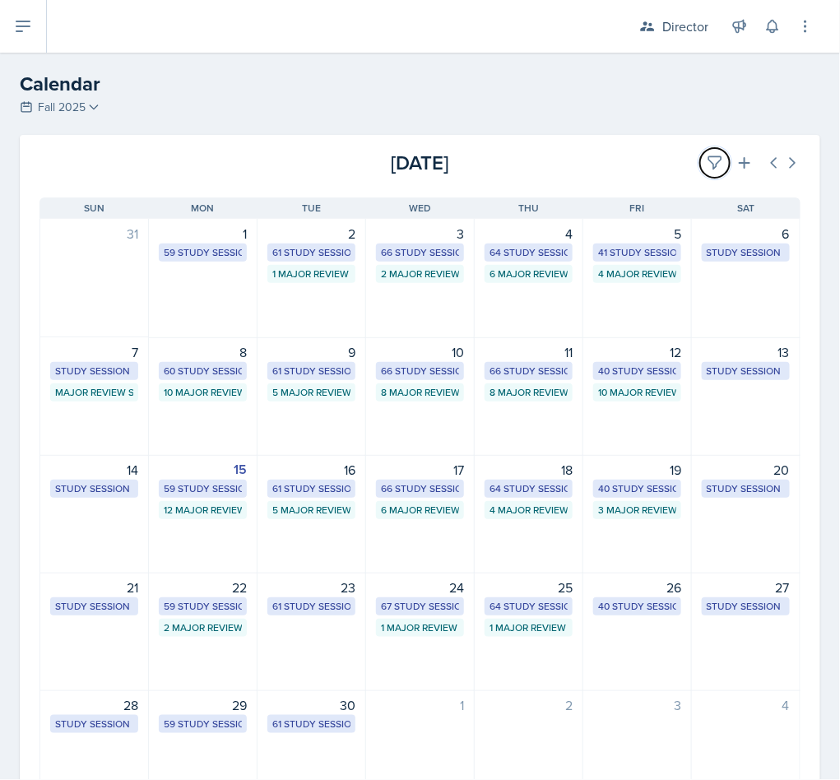
click at [707, 164] on icon at bounding box center [715, 163] width 16 height 16
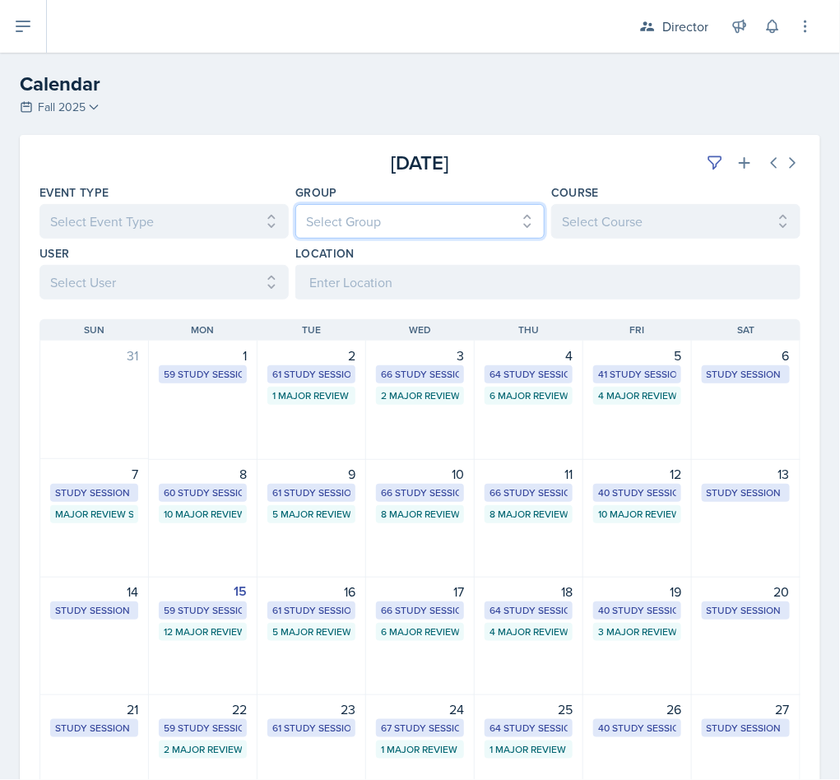
click at [467, 221] on select "Select Group All Demon SI of [GEOGRAPHIC_DATA] Les Mariettables Lion King Mamma…" at bounding box center [420, 221] width 249 height 35
select select "06a1a81c-2636-47b9-86df-4ce809ccfa8f"
click at [296, 204] on select "Select Group All Demon SI of [GEOGRAPHIC_DATA] Les Mariettables Lion King Mamma…" at bounding box center [420, 221] width 249 height 35
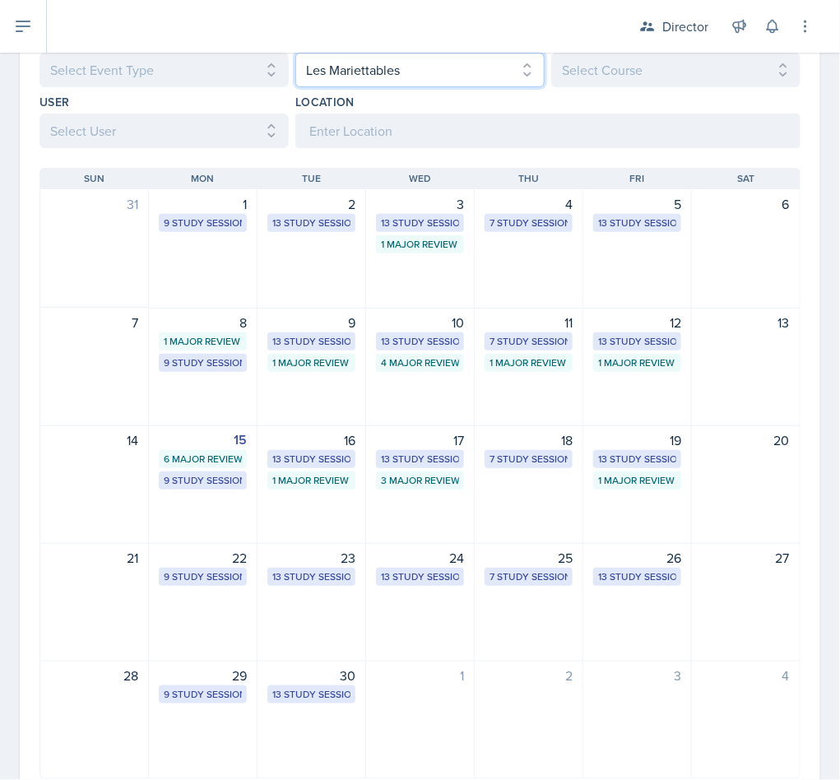
scroll to position [166, 0]
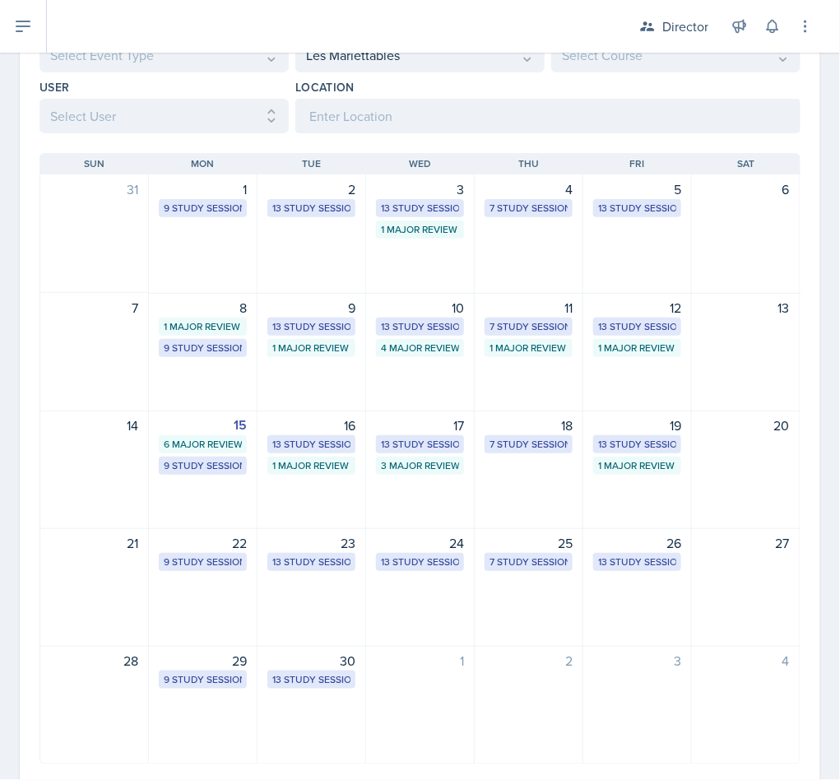
click at [612, 472] on div "1 Major Review Session" at bounding box center [637, 465] width 78 height 15
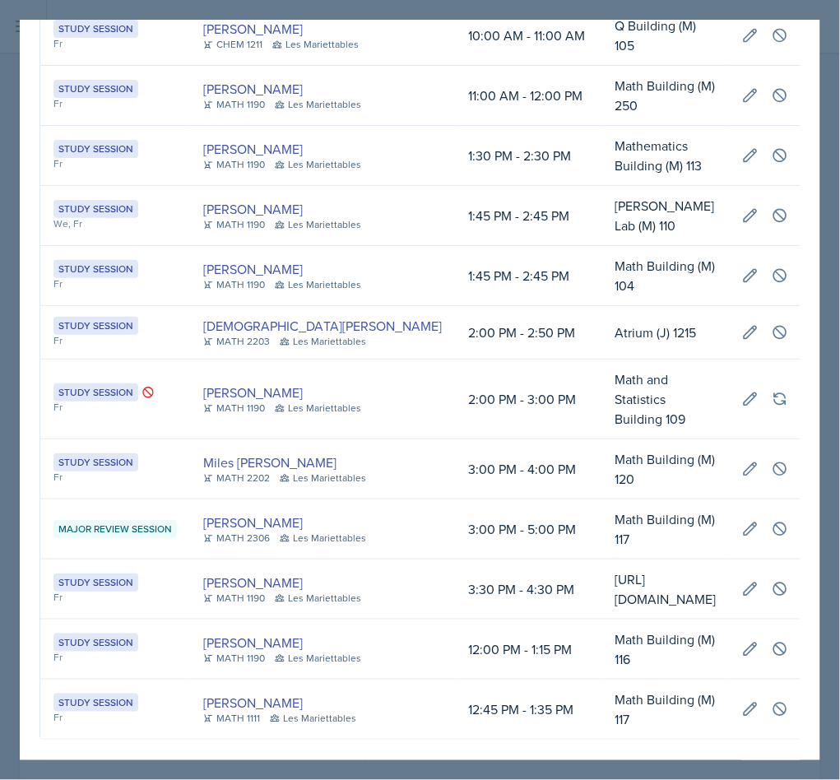
scroll to position [0, 0]
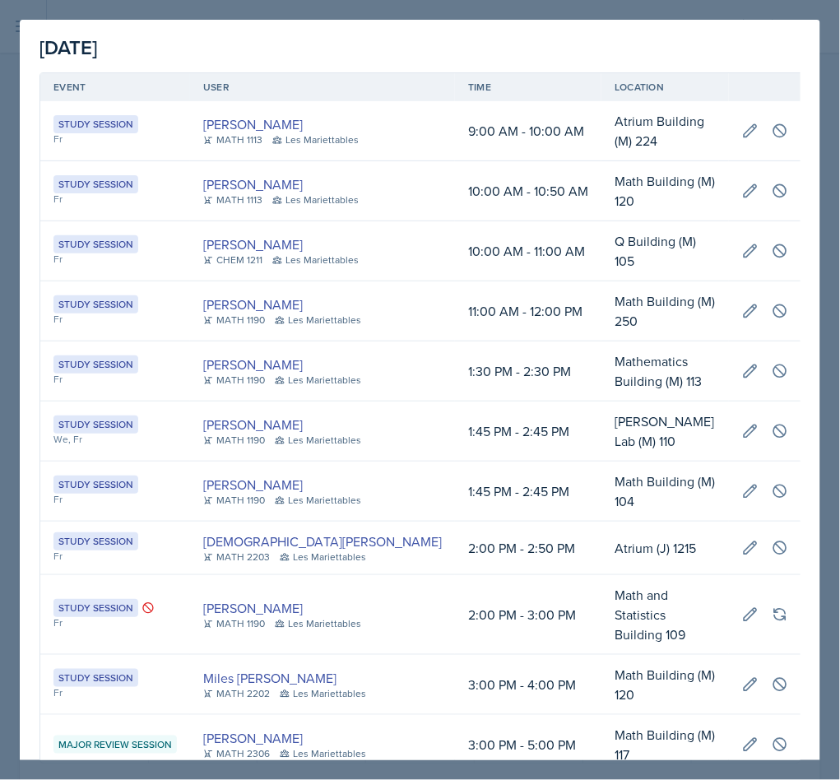
click at [761, 3] on div at bounding box center [420, 390] width 840 height 780
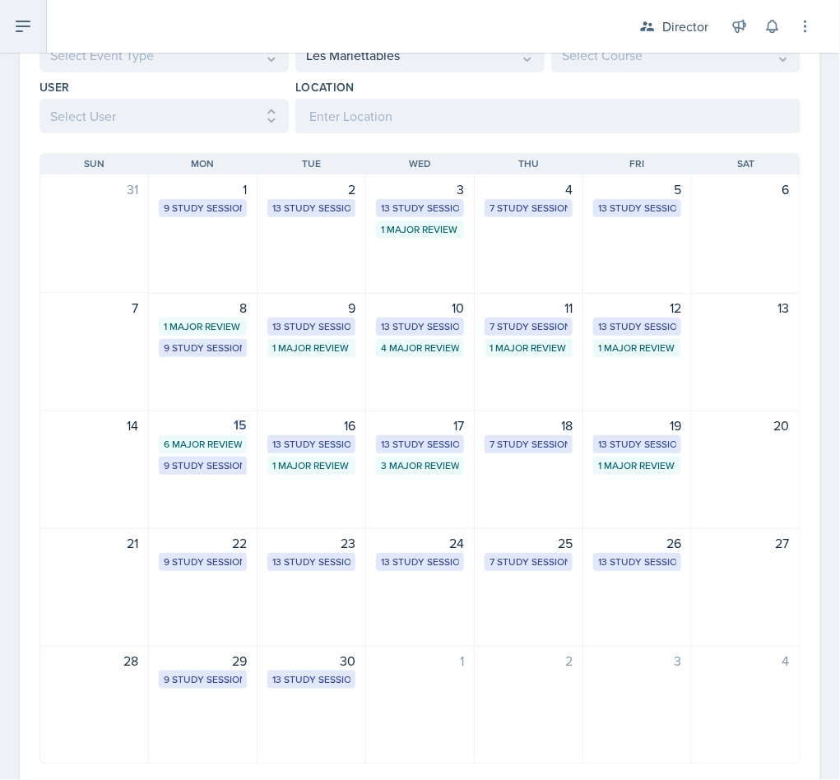
click at [25, 38] on button at bounding box center [23, 26] width 47 height 53
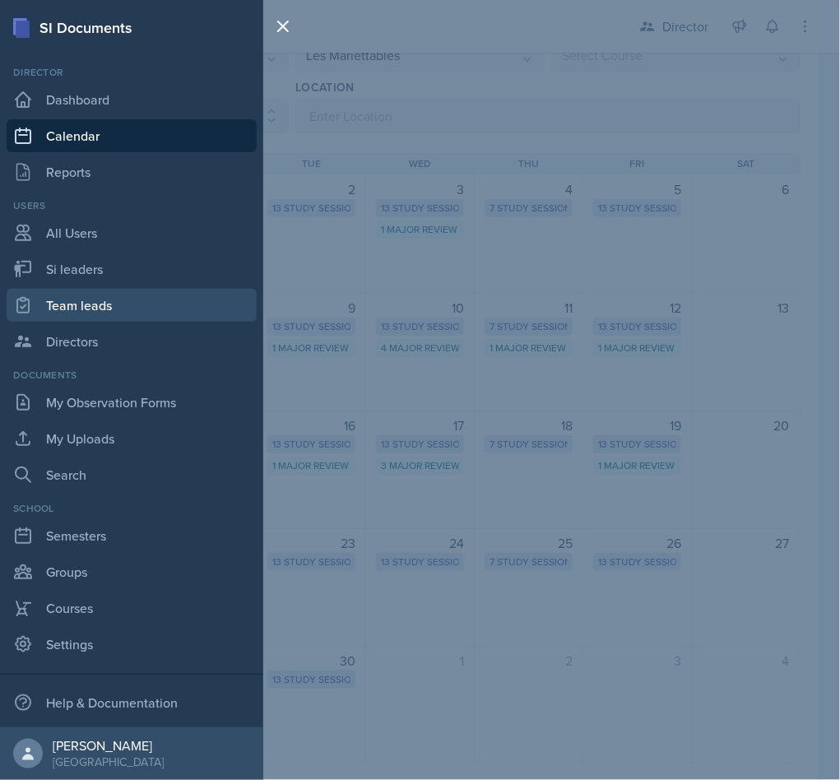
click at [58, 299] on link "Team leads" at bounding box center [132, 305] width 250 height 33
select select "2bed604d-1099-4043-b1bc-2365e8740244"
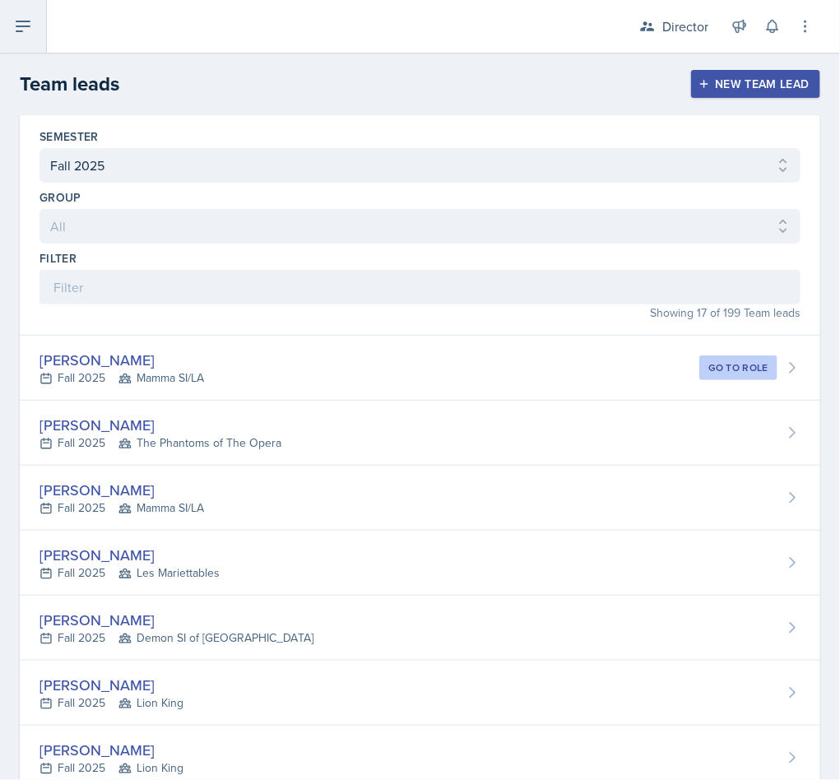
click at [6, 30] on button at bounding box center [23, 26] width 47 height 53
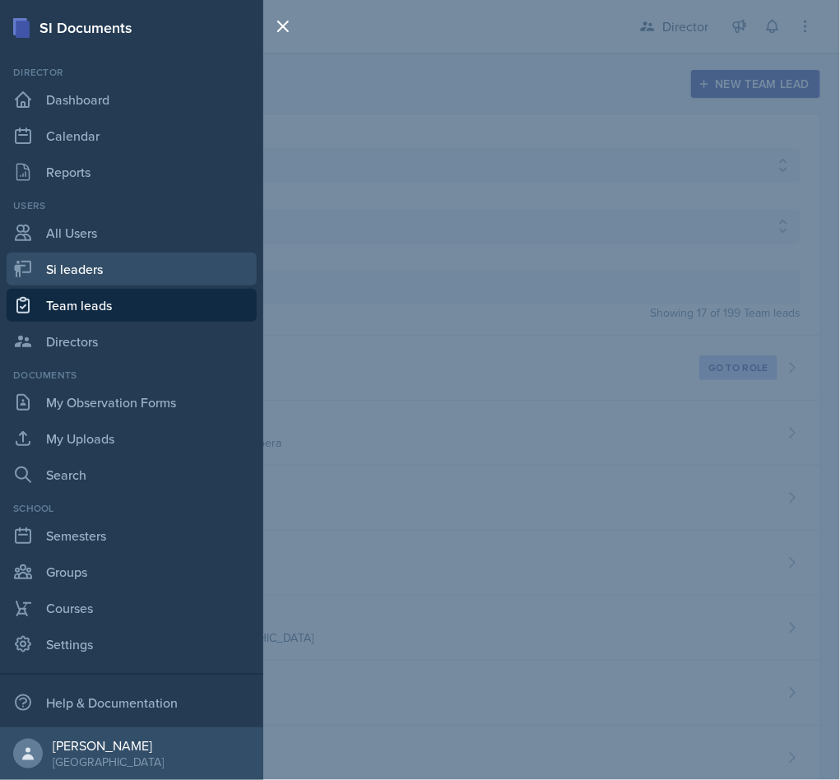
click at [59, 279] on link "Si leaders" at bounding box center [132, 269] width 250 height 33
select select "2bed604d-1099-4043-b1bc-2365e8740244"
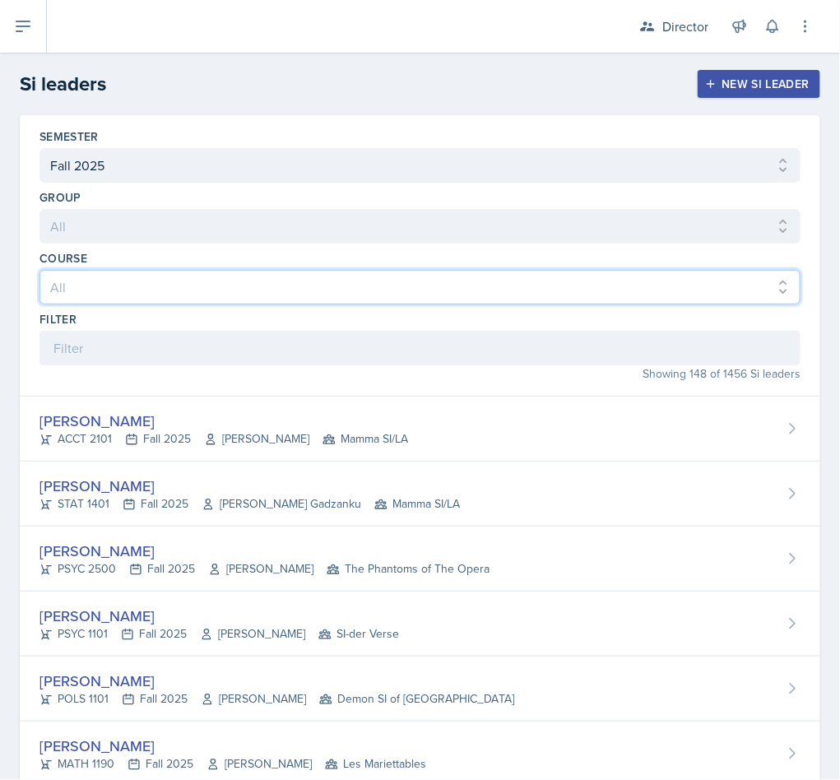
click at [81, 291] on select "All ACCT 2101 ACCT 2102 ACCT 4050 ANTH 1102 ANTH 3301 ARCH 1000 ARCH 1000 ARCH …" at bounding box center [420, 287] width 761 height 35
click at [126, 279] on select "All ACCT 2101 ACCT 2102 ACCT 4050 ANTH 1102 ANTH 3301 ARCH 1000 ARCH 1000 ARCH …" at bounding box center [420, 287] width 761 height 35
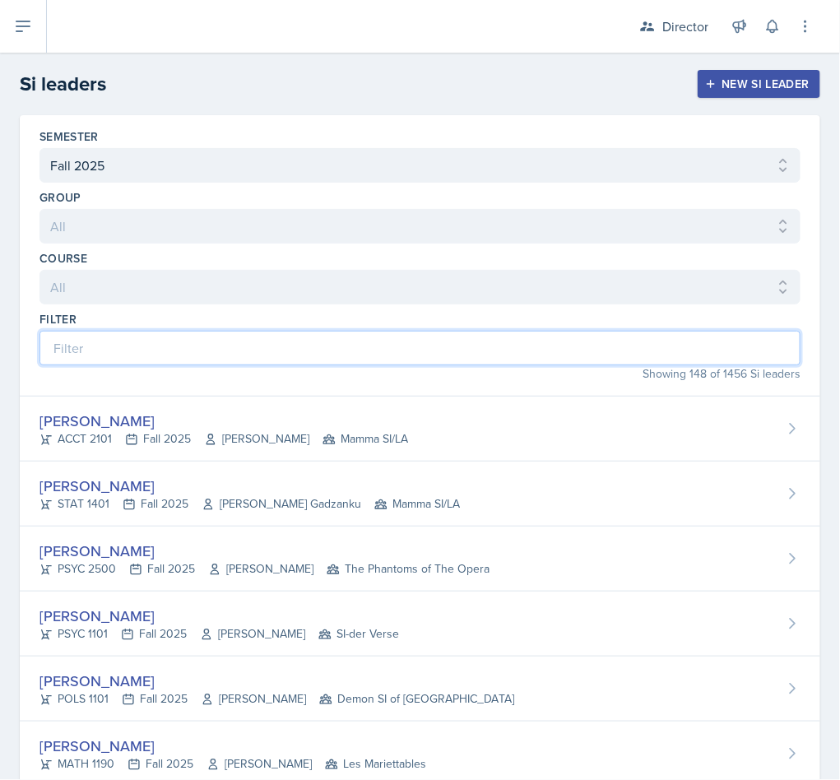
click at [65, 361] on input at bounding box center [420, 348] width 761 height 35
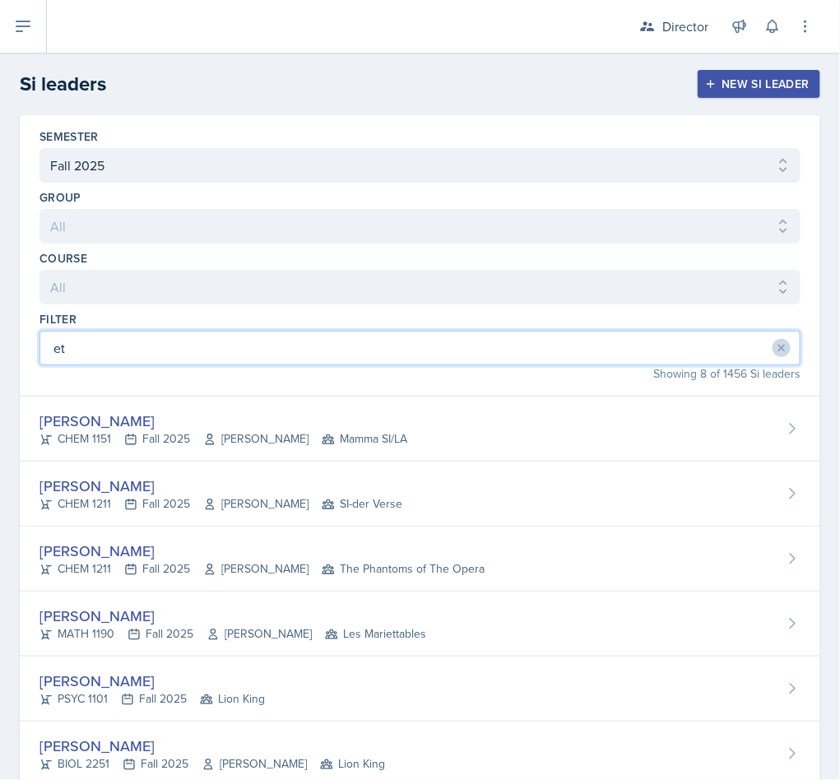
type input "eth"
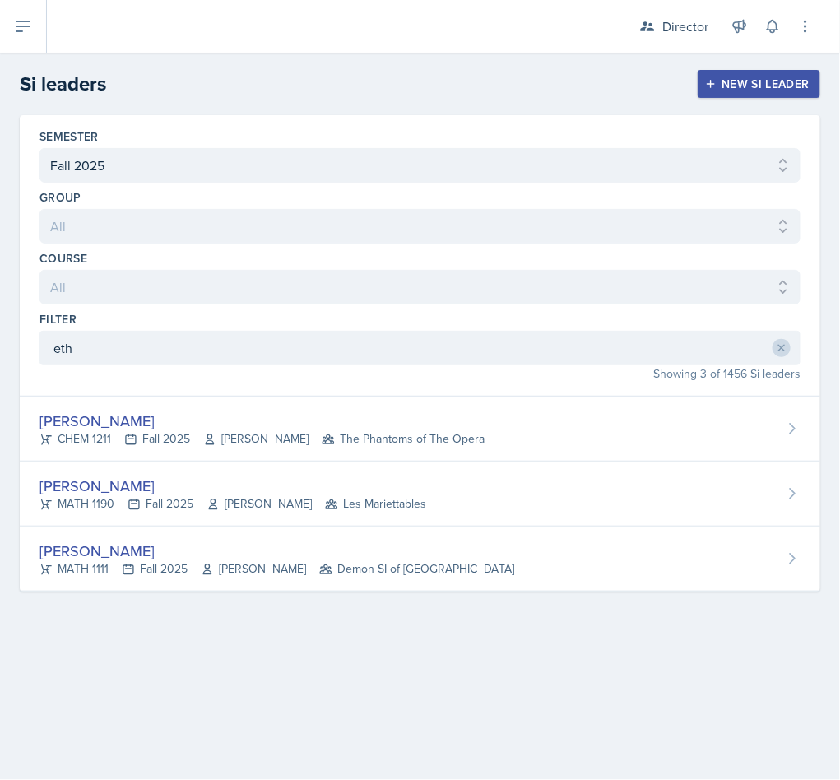
click at [74, 494] on div "[PERSON_NAME]" at bounding box center [233, 486] width 387 height 22
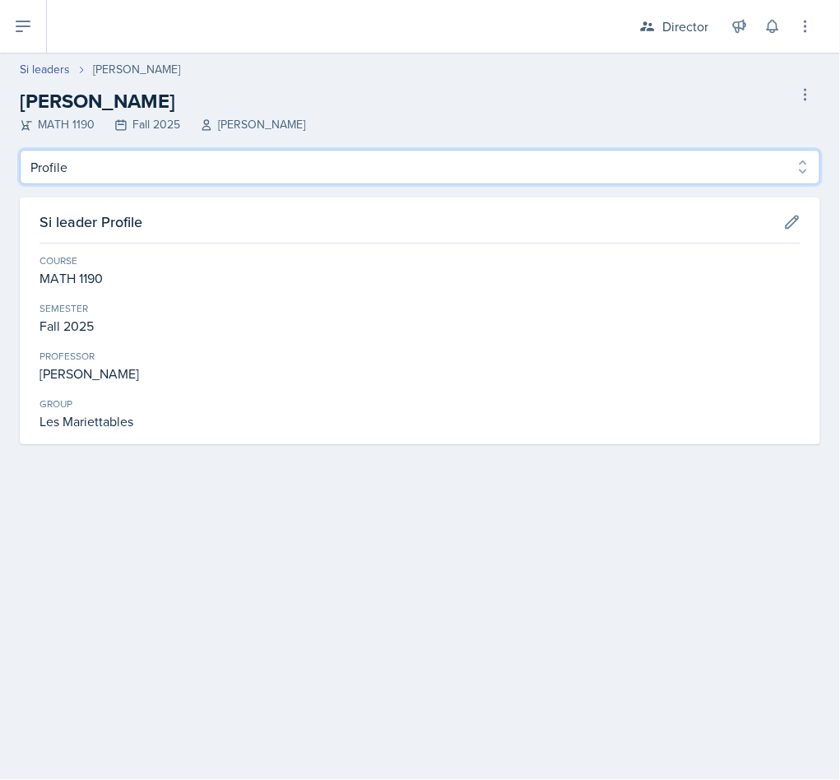
click at [100, 178] on select "Profile Planning Sheets Observation Forms Uploads" at bounding box center [420, 167] width 801 height 35
select select "Planning Sheets"
click at [20, 150] on select "Profile Planning Sheets Observation Forms Uploads" at bounding box center [420, 167] width 801 height 35
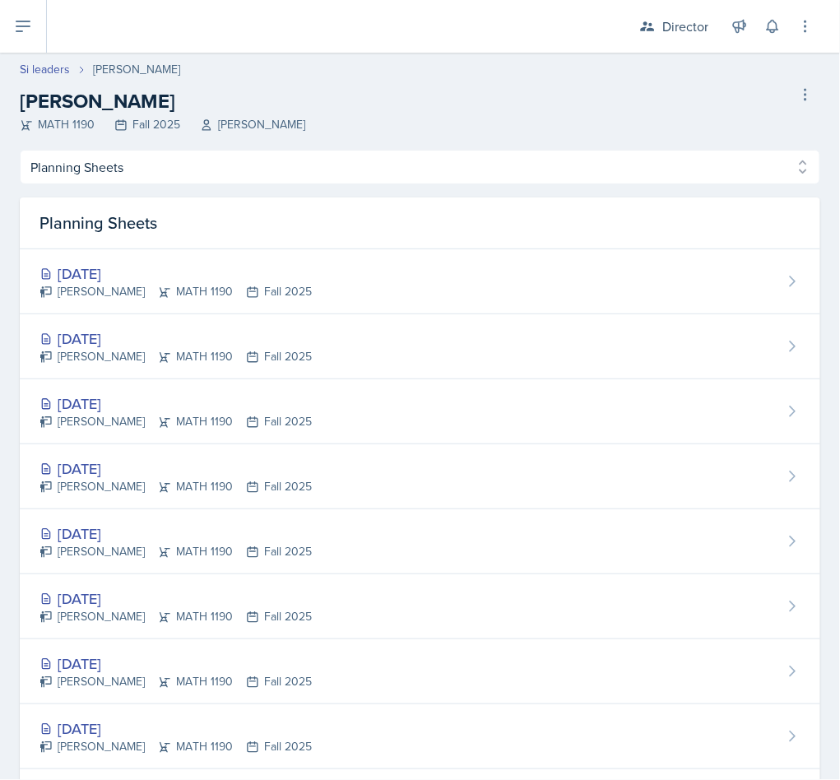
click at [63, 388] on div "[DATE] [PERSON_NAME] MATH 1190 Fall 2025" at bounding box center [420, 411] width 801 height 65
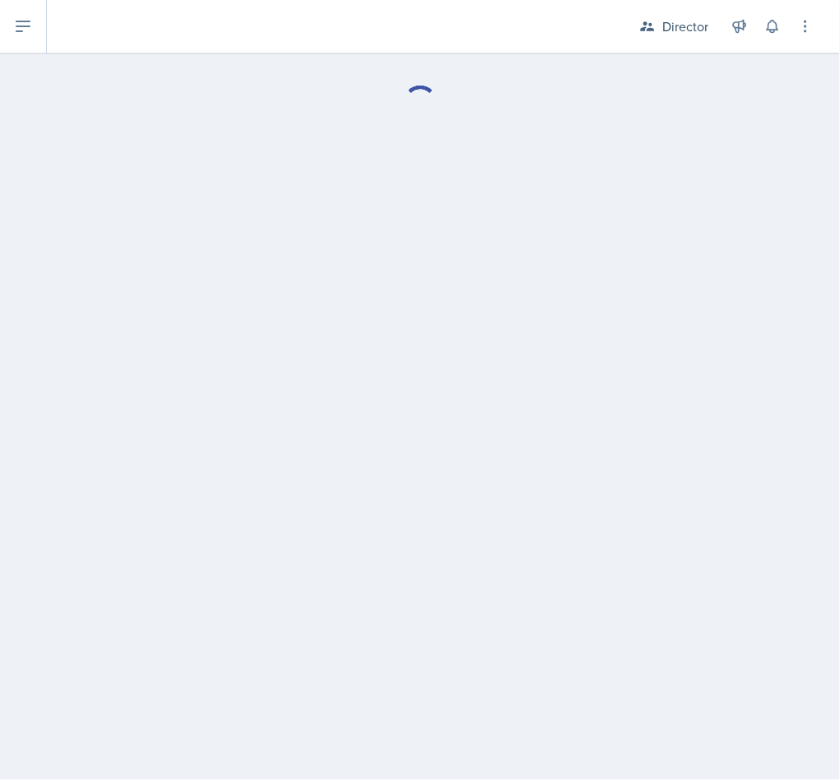
select select "Planning Sheets"
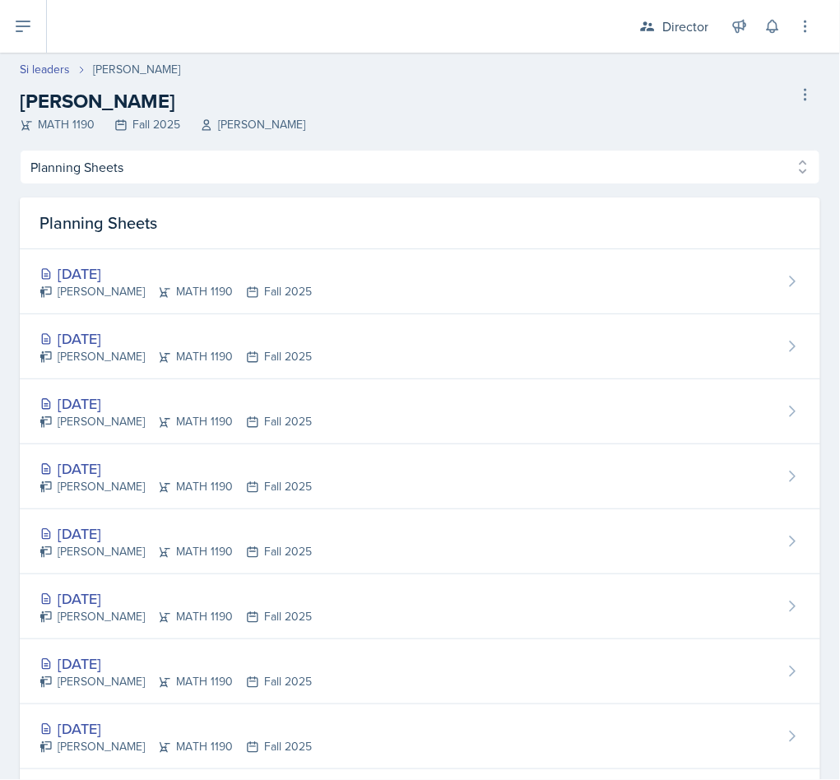
click at [63, 351] on div "[PERSON_NAME] MATH 1190 Fall 2025" at bounding box center [176, 356] width 272 height 17
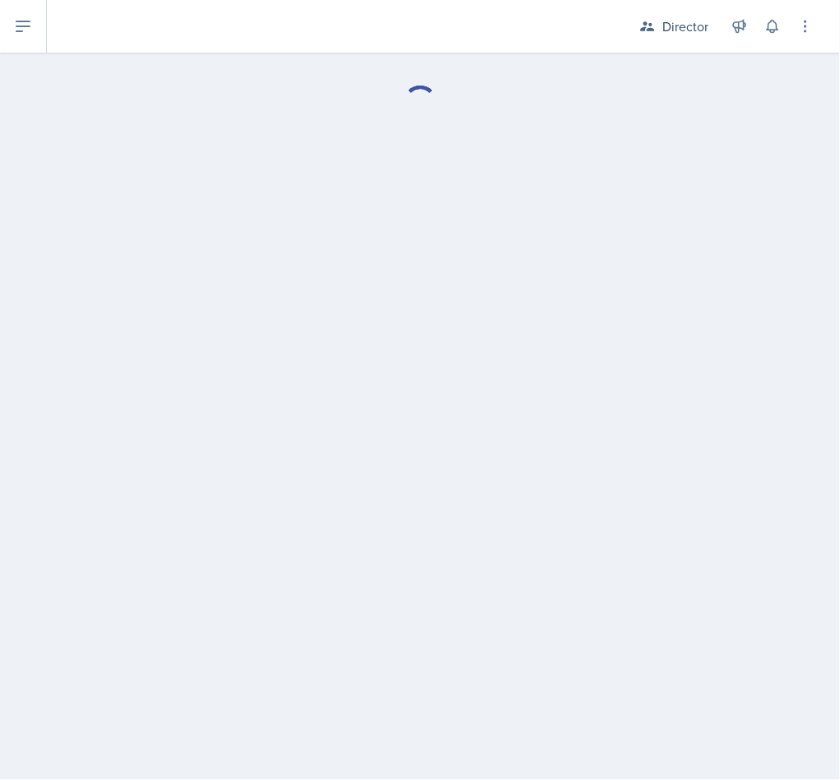
select select "Planning Sheets"
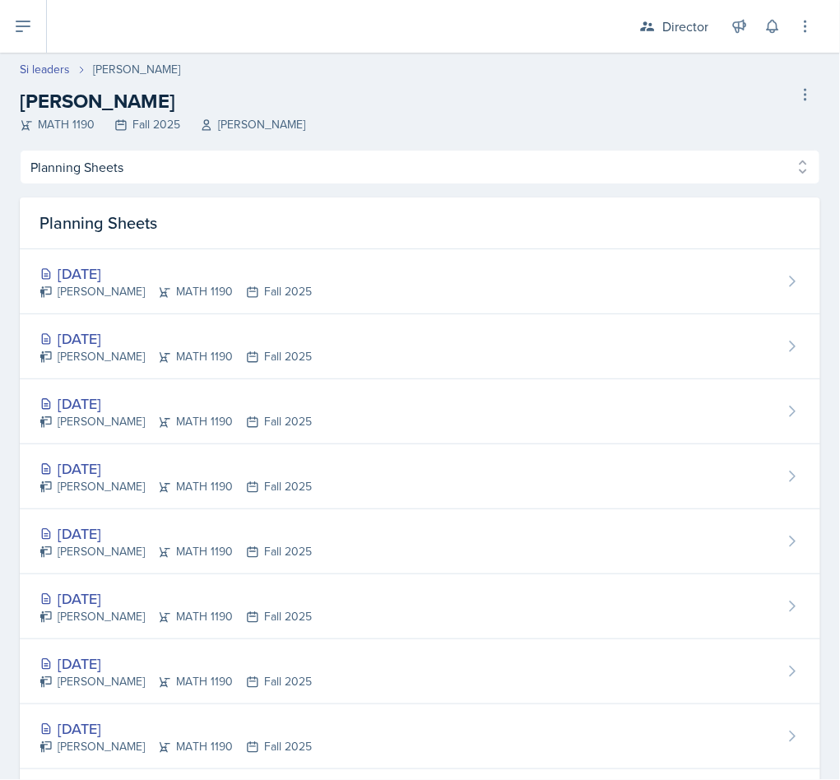
click at [50, 75] on link "Si leaders" at bounding box center [45, 69] width 50 height 17
select select "2bed604d-1099-4043-b1bc-2365e8740244"
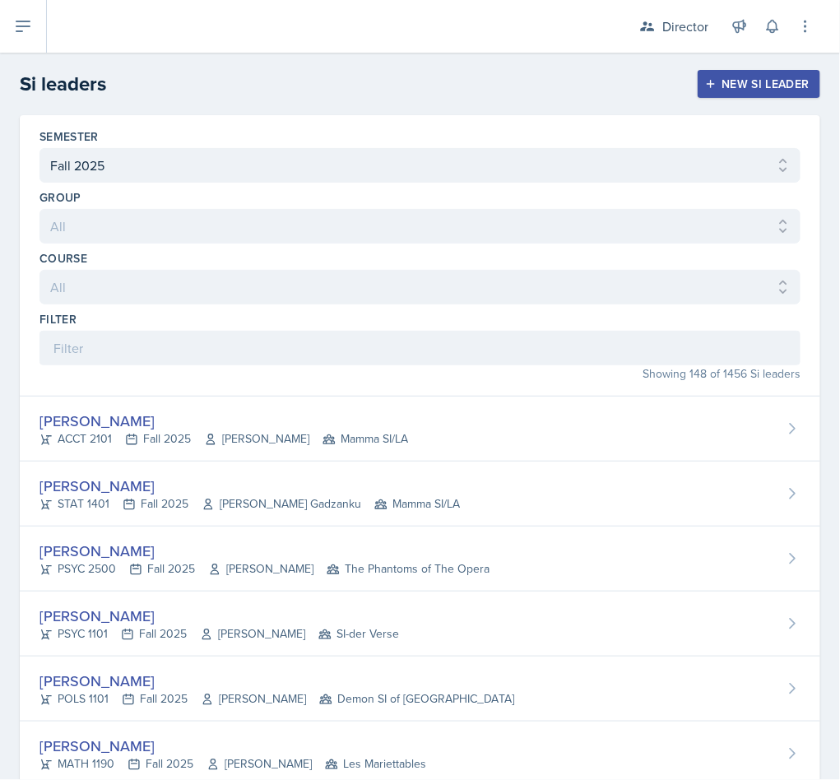
click at [52, 79] on h2 "Si leaders" at bounding box center [63, 84] width 86 height 30
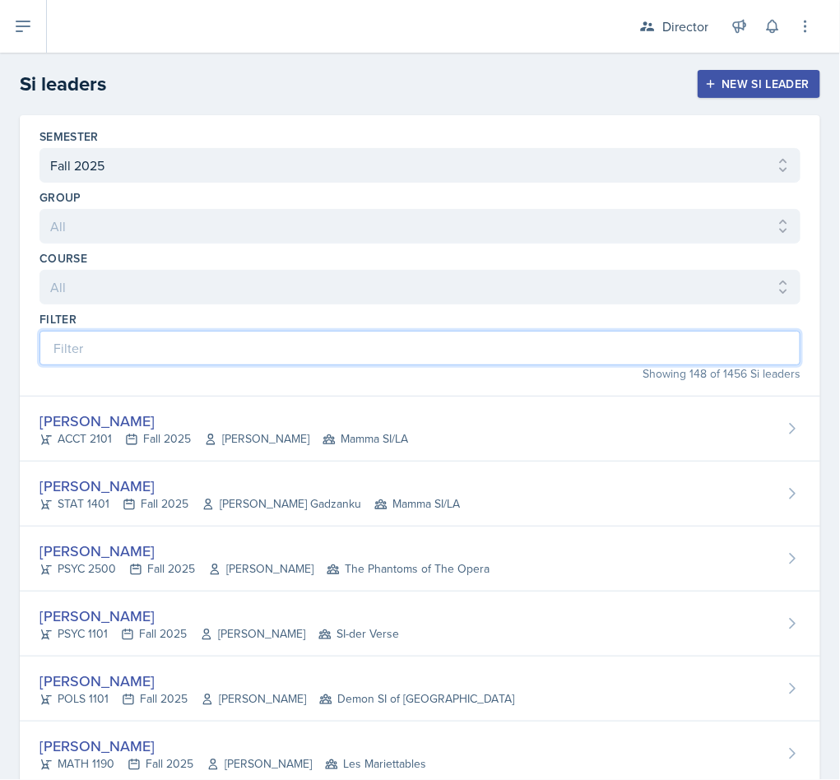
click at [396, 343] on input at bounding box center [420, 348] width 761 height 35
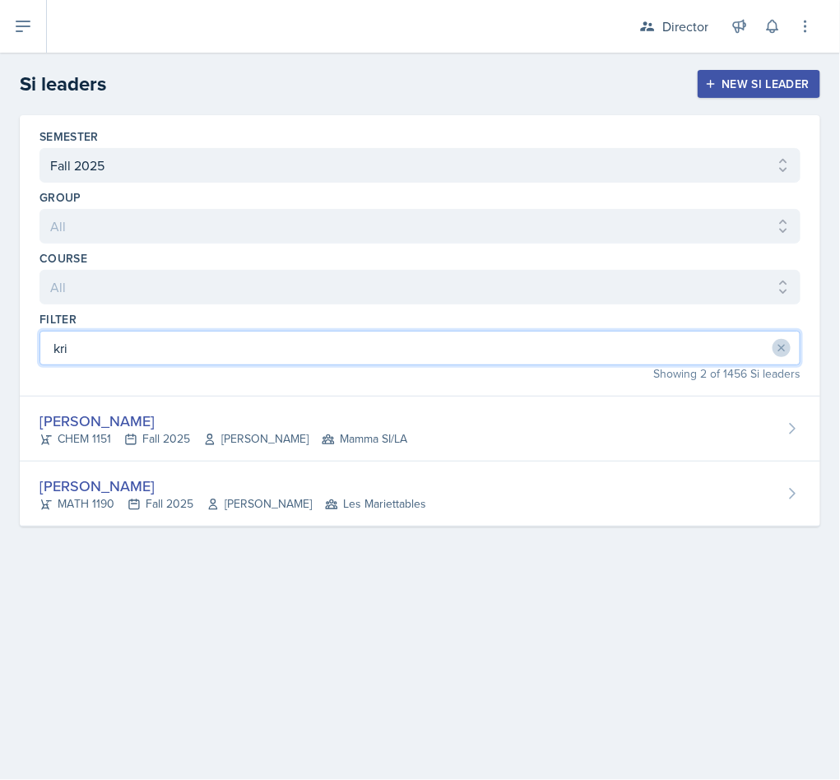
type input "[PERSON_NAME]"
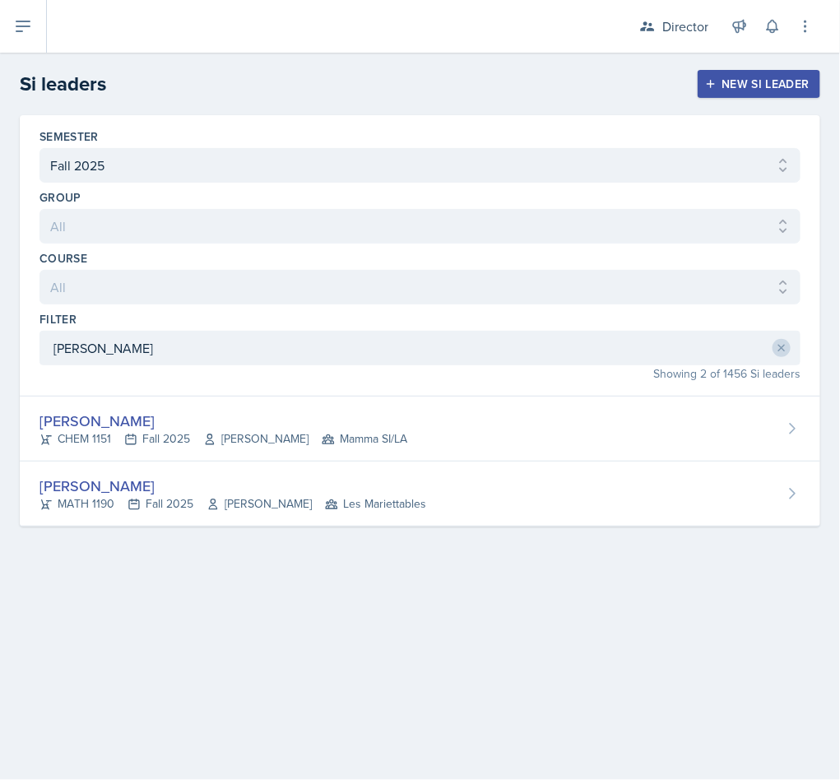
click at [596, 512] on div "[PERSON_NAME] MATH 1190 Fall 2025 [PERSON_NAME] Les Mariettables" at bounding box center [420, 494] width 801 height 65
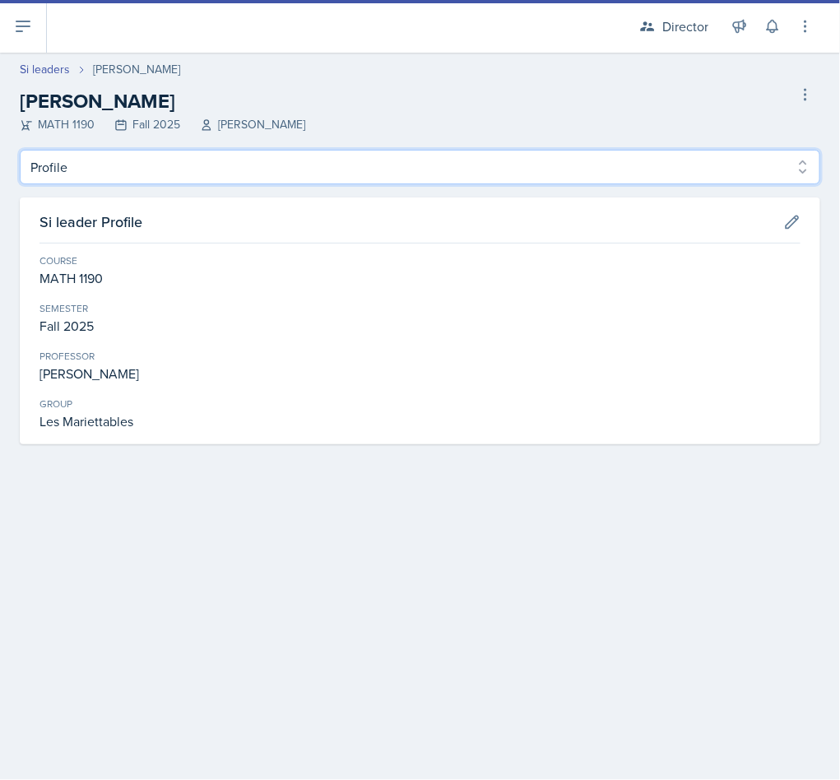
click at [704, 154] on select "Profile Planning Sheets Observation Forms Uploads" at bounding box center [420, 167] width 801 height 35
select select "Planning Sheets"
click at [20, 150] on select "Profile Planning Sheets Observation Forms Uploads" at bounding box center [420, 167] width 801 height 35
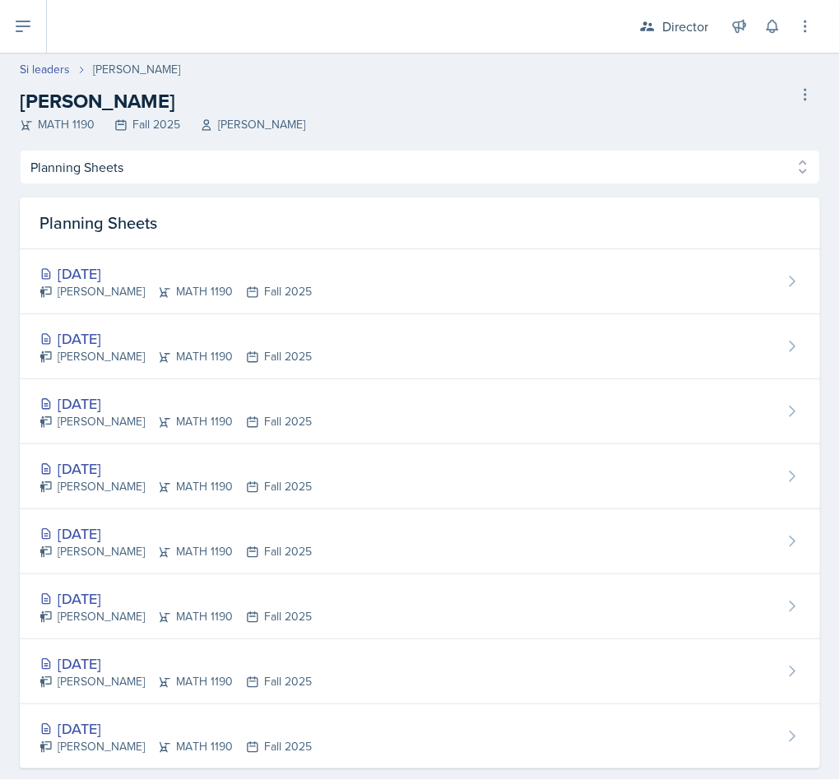
click at [691, 361] on div "[DATE] [PERSON_NAME] MATH 1190 Fall 2025" at bounding box center [420, 346] width 801 height 65
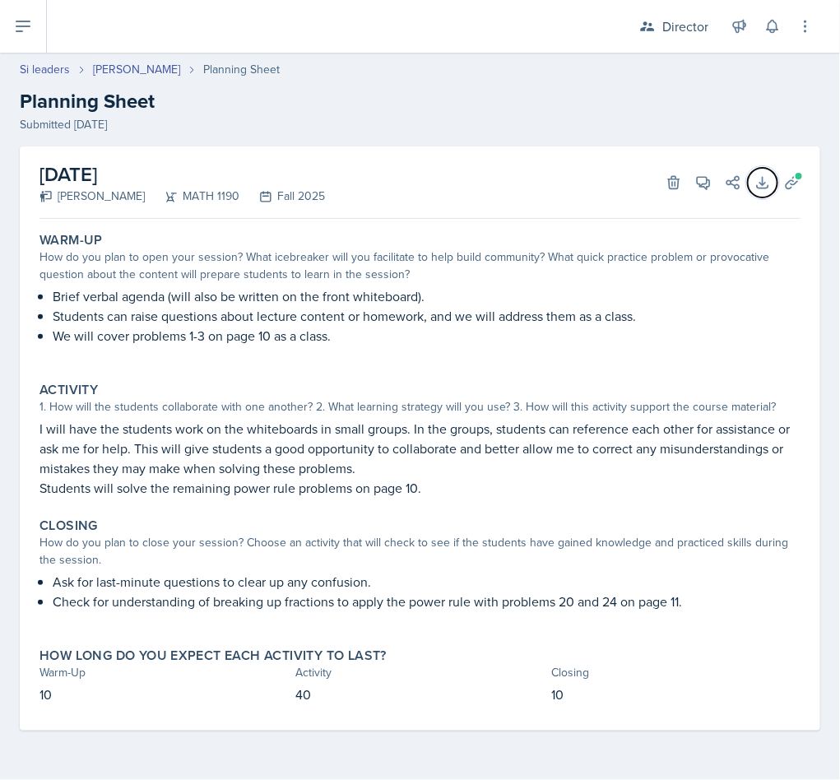
click at [773, 185] on button "Download" at bounding box center [763, 183] width 30 height 30
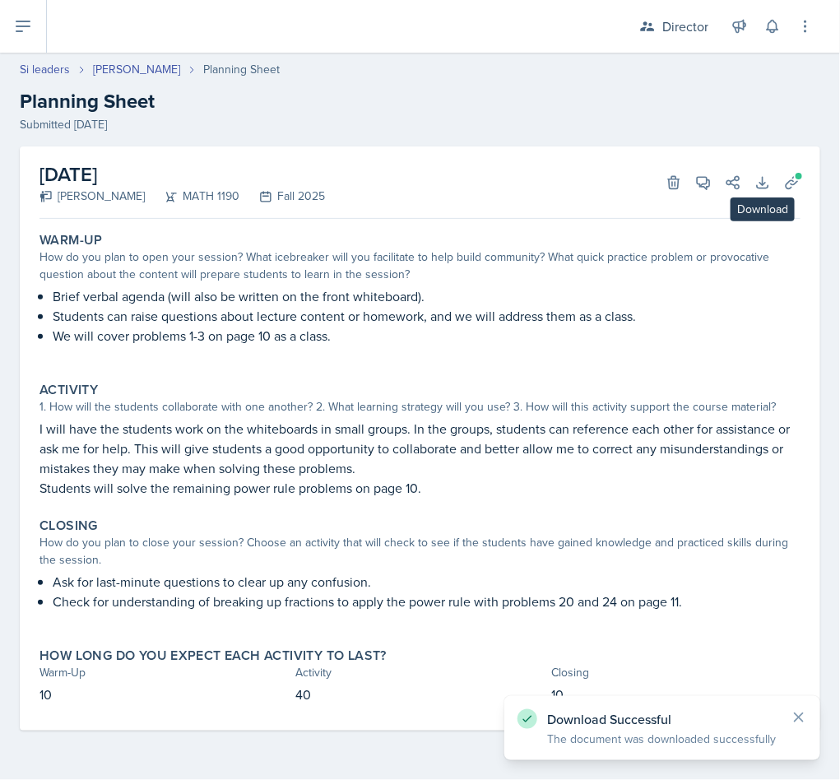
click at [753, 107] on h2 "Planning Sheet" at bounding box center [420, 101] width 801 height 30
click at [805, 189] on button "Uploads" at bounding box center [793, 183] width 30 height 30
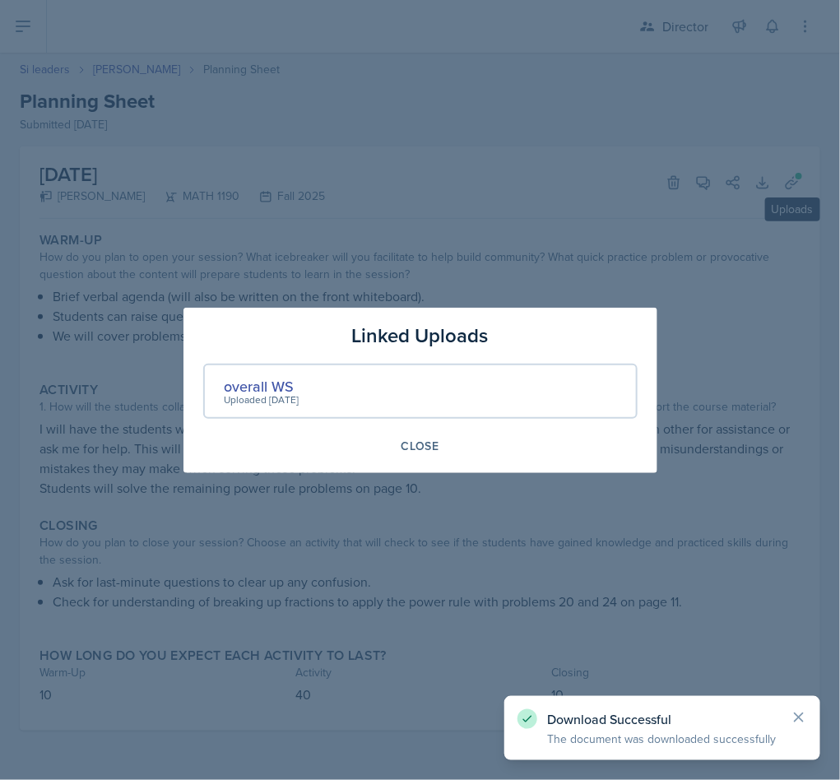
click at [299, 388] on div "overall WS" at bounding box center [262, 386] width 75 height 22
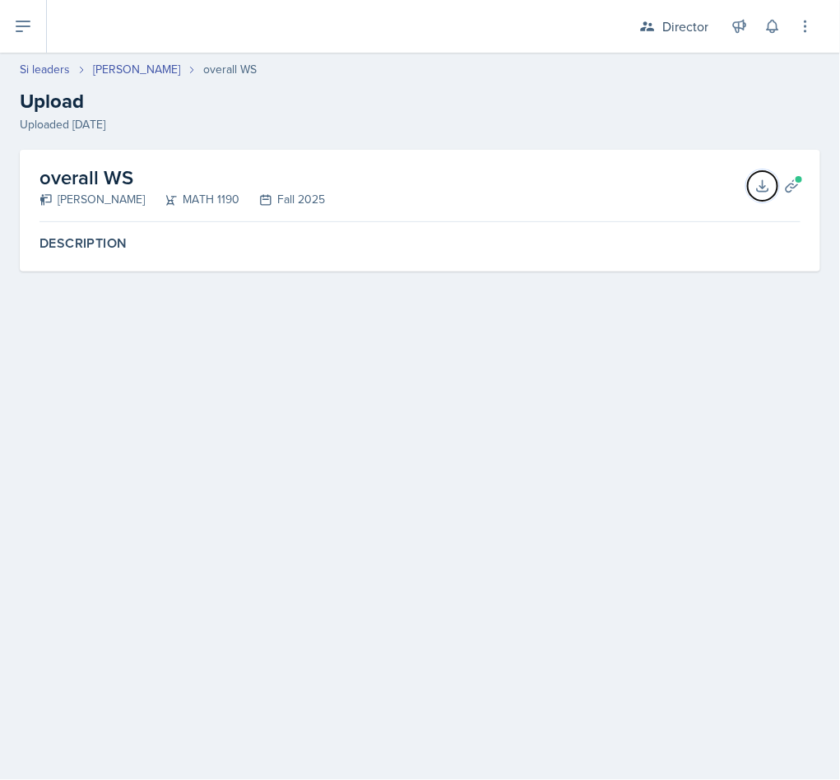
click at [761, 185] on icon at bounding box center [763, 186] width 16 height 16
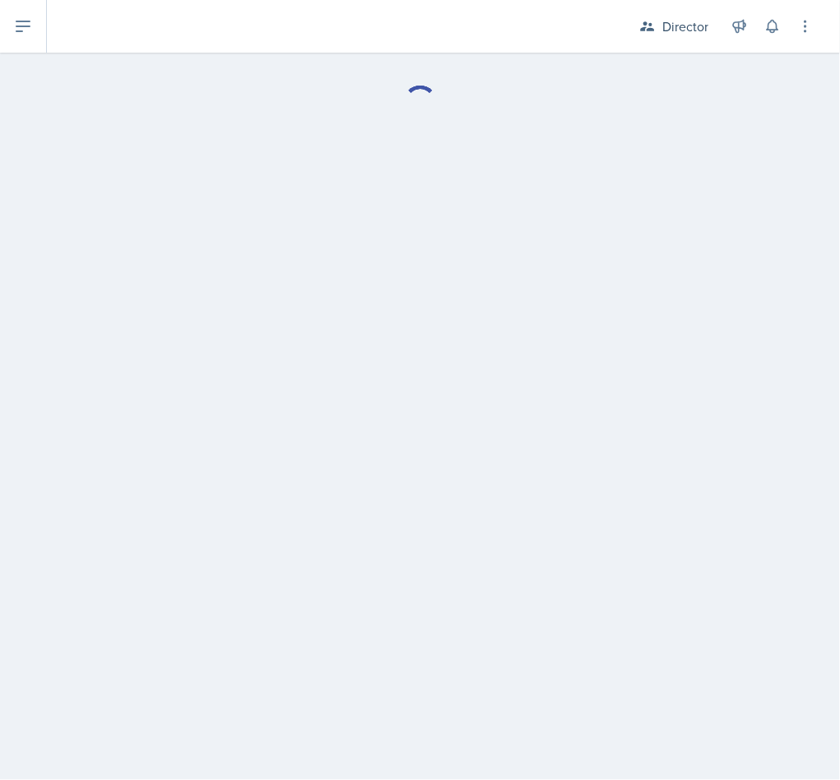
select select "Planning Sheets"
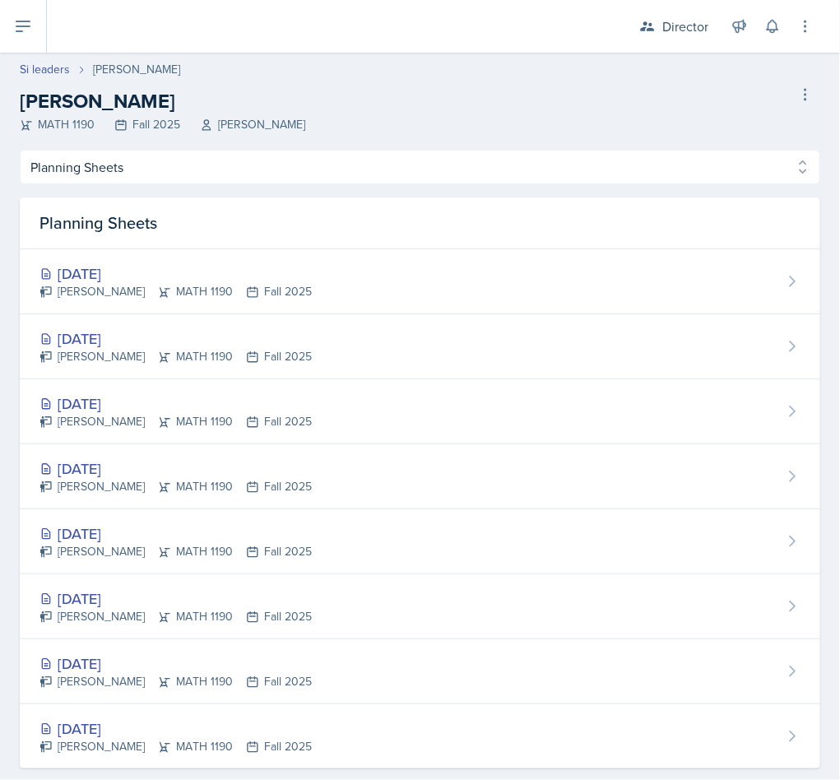
click at [72, 272] on div "[DATE]" at bounding box center [176, 274] width 272 height 22
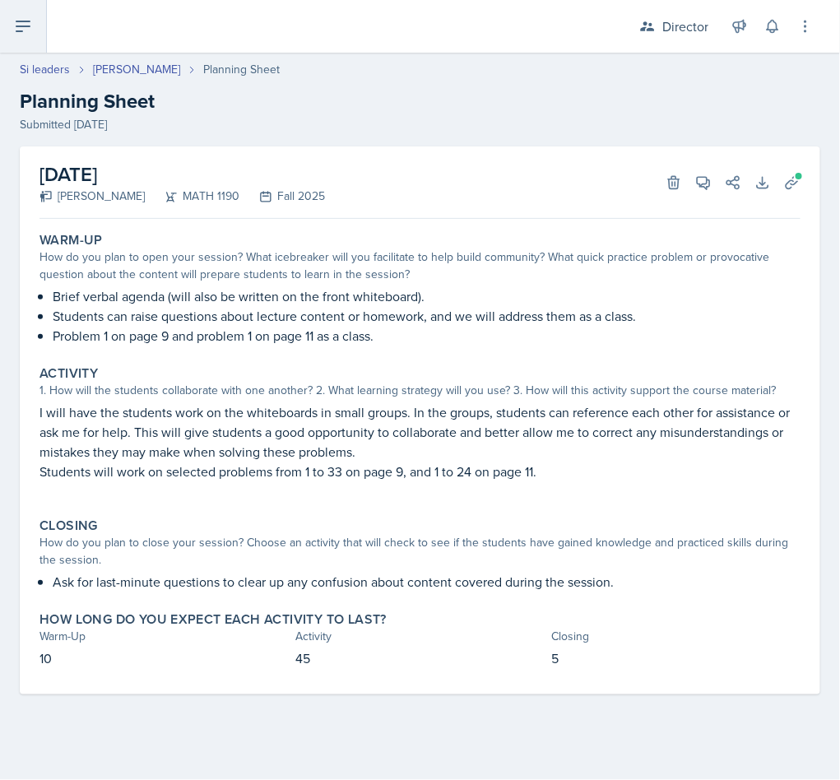
click at [25, 35] on icon at bounding box center [23, 26] width 20 height 20
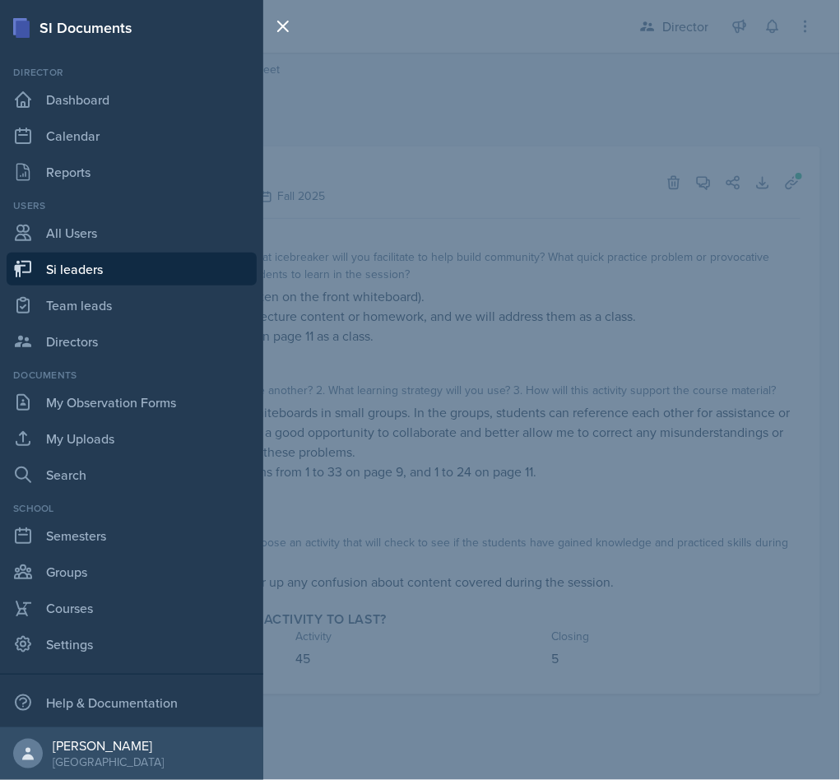
click at [59, 267] on link "Si leaders" at bounding box center [132, 269] width 250 height 33
select select "2bed604d-1099-4043-b1bc-2365e8740244"
